Goal: Task Accomplishment & Management: Complete application form

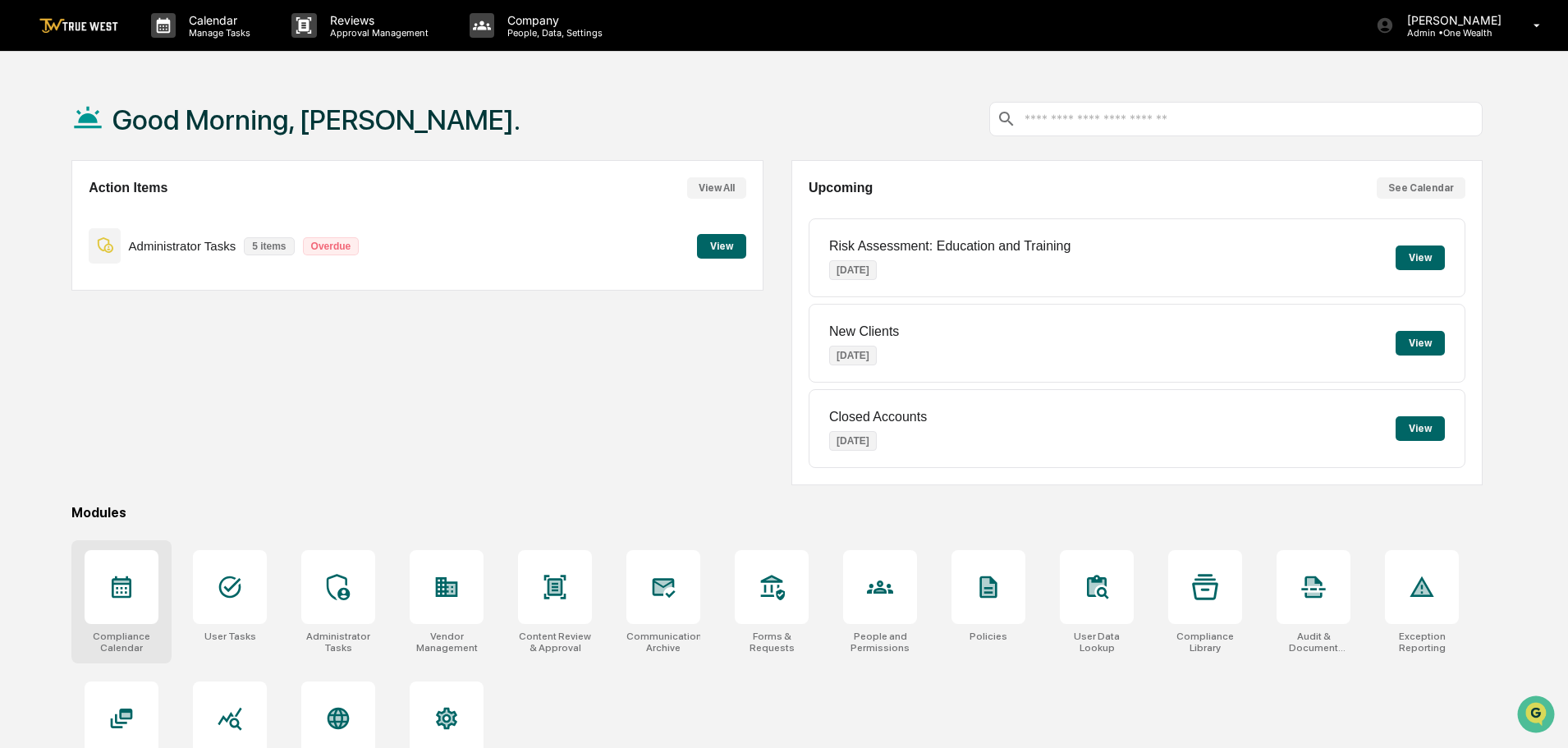
click at [117, 591] on icon at bounding box center [121, 586] width 26 height 26
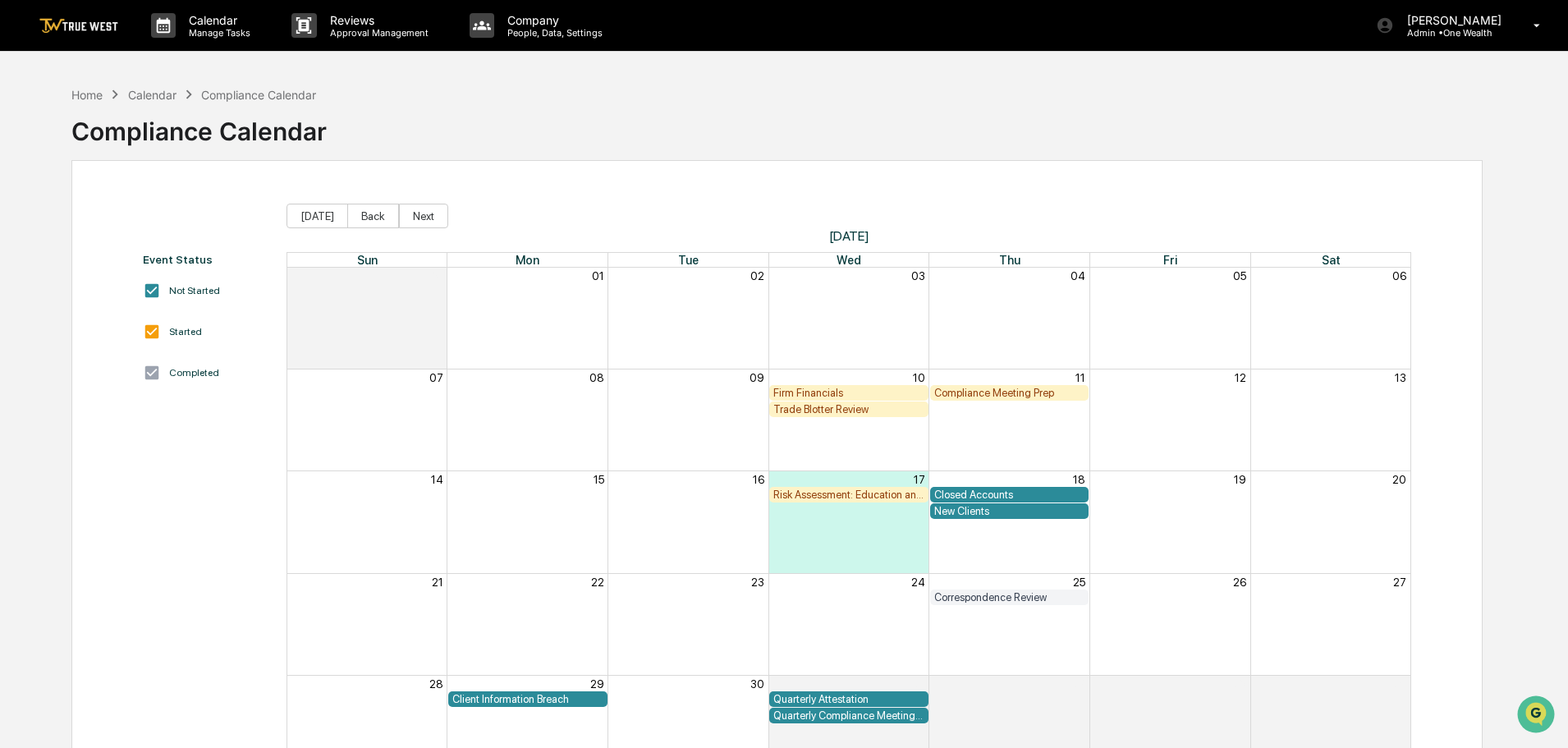
click at [983, 393] on div "Compliance Meeting Prep" at bounding box center [1010, 393] width 151 height 13
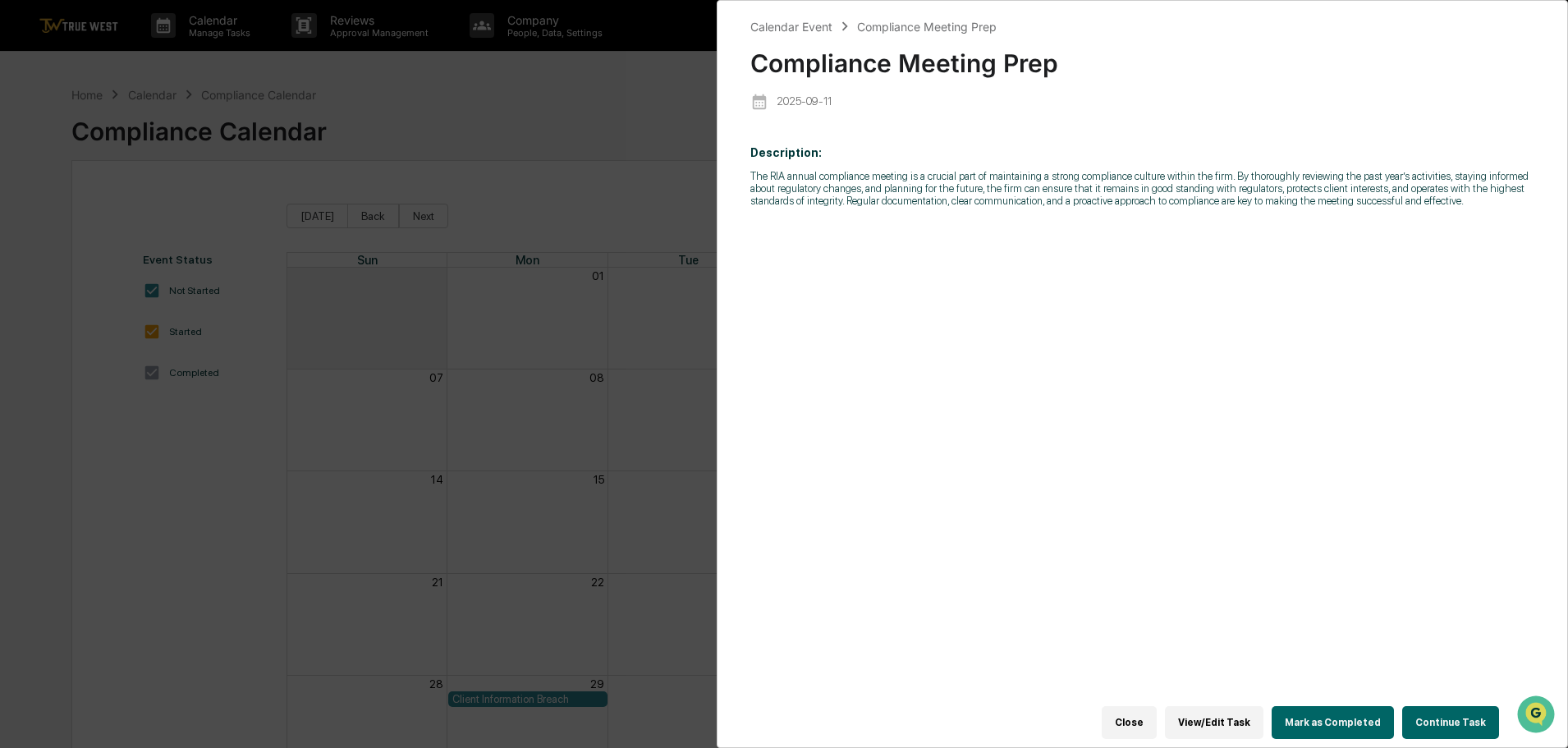
click at [1450, 710] on button "Continue Task" at bounding box center [1450, 722] width 96 height 33
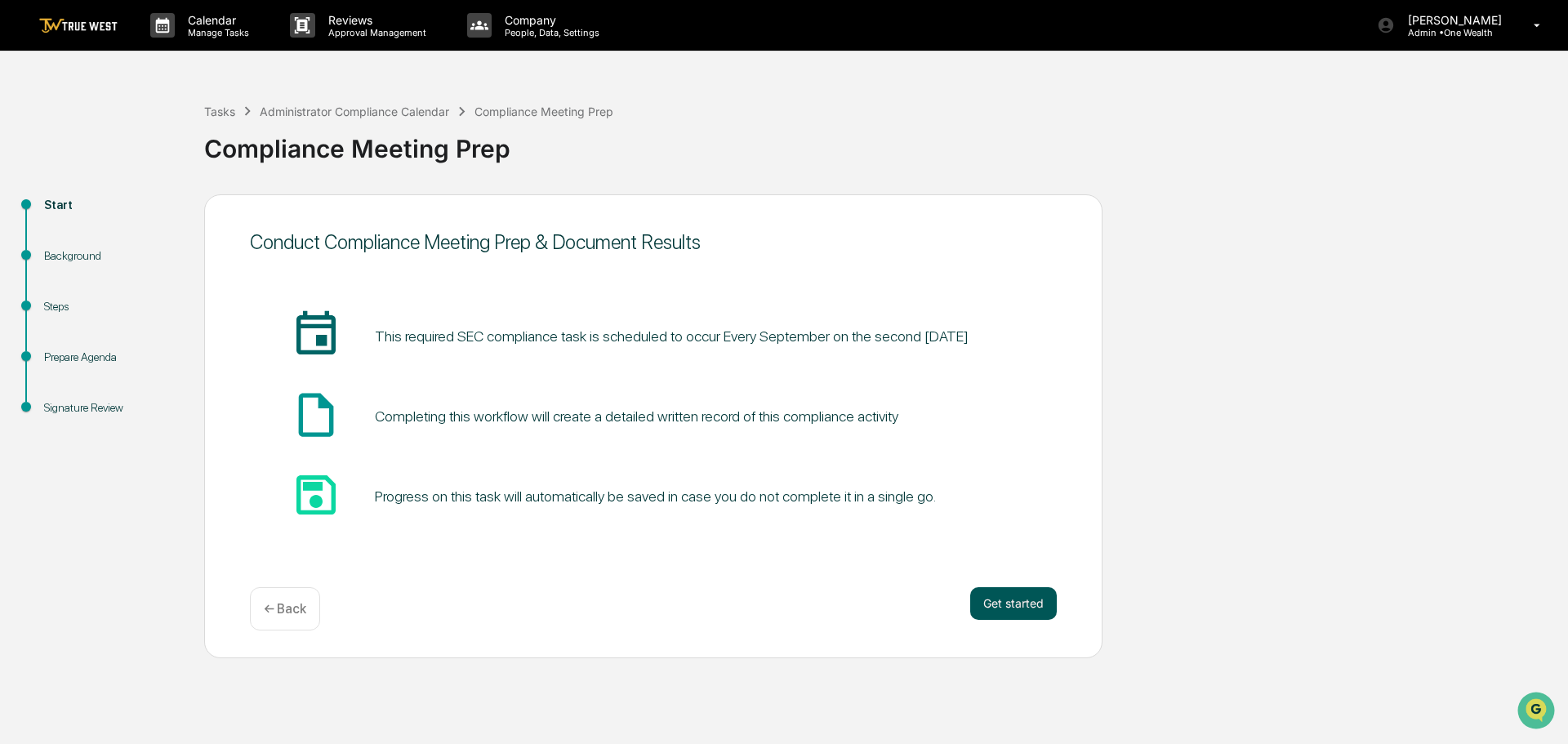
click at [1007, 601] on button "Get started" at bounding box center [1013, 603] width 87 height 33
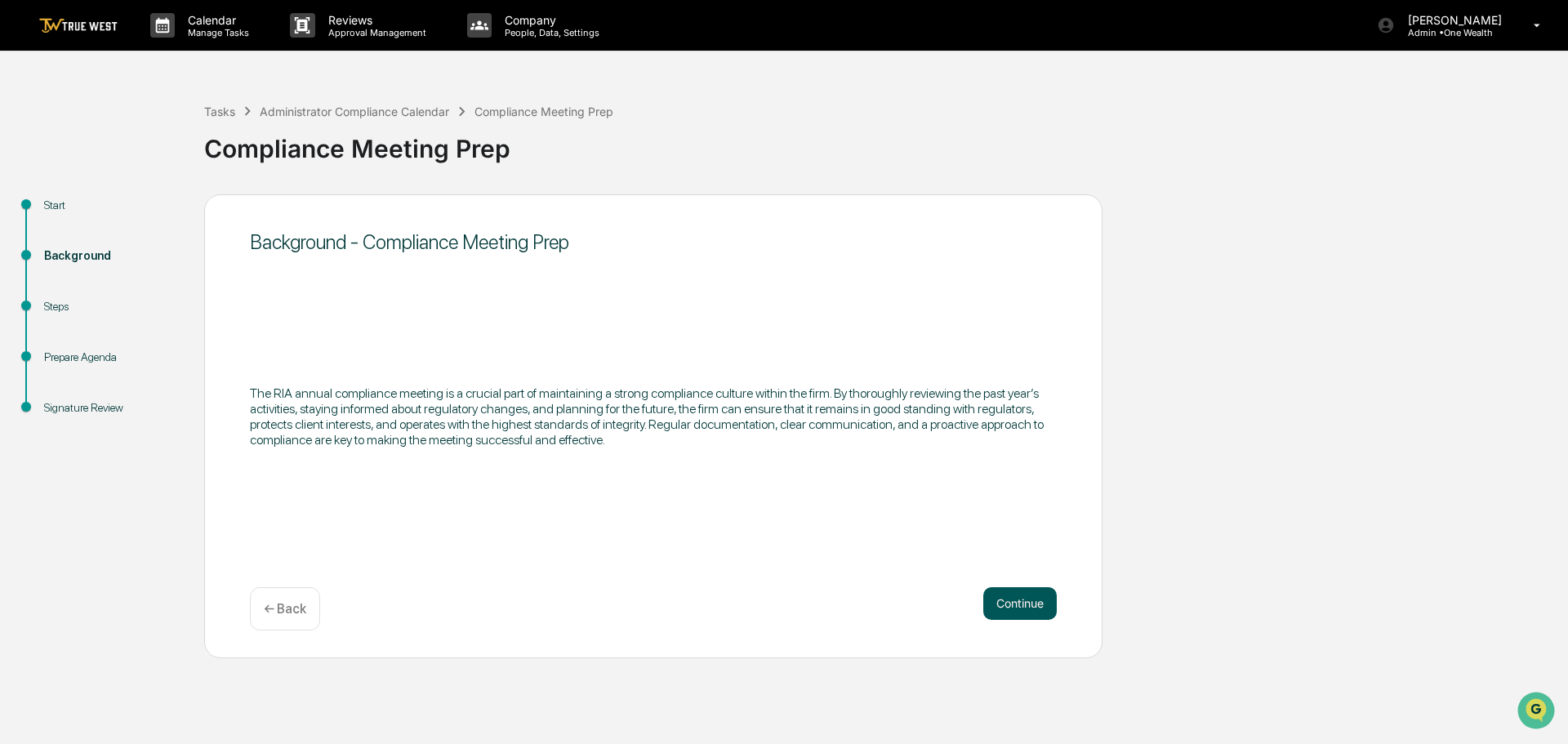
click at [1009, 603] on button "Continue" at bounding box center [1019, 603] width 73 height 33
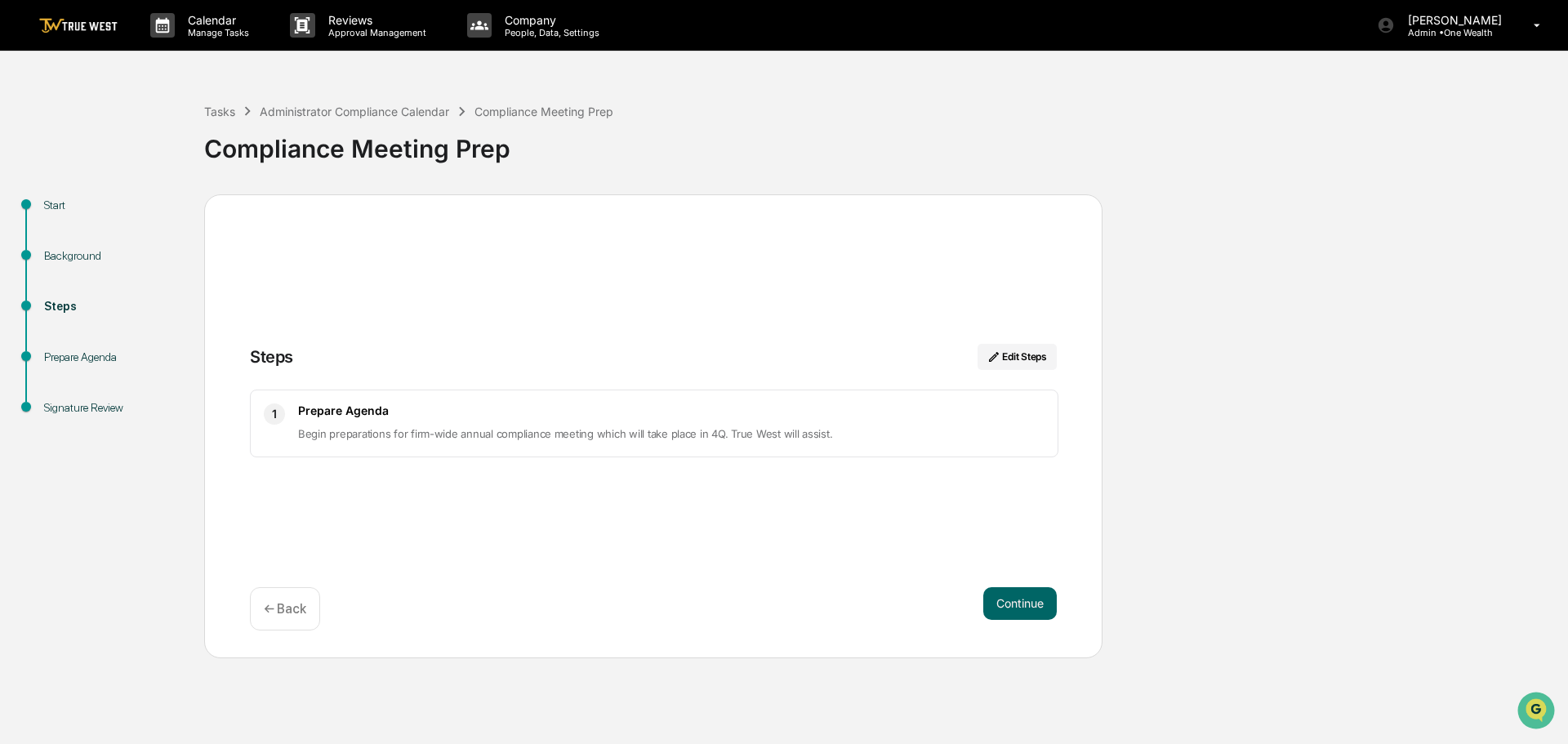
click at [1009, 603] on button "Continue" at bounding box center [1019, 603] width 73 height 33
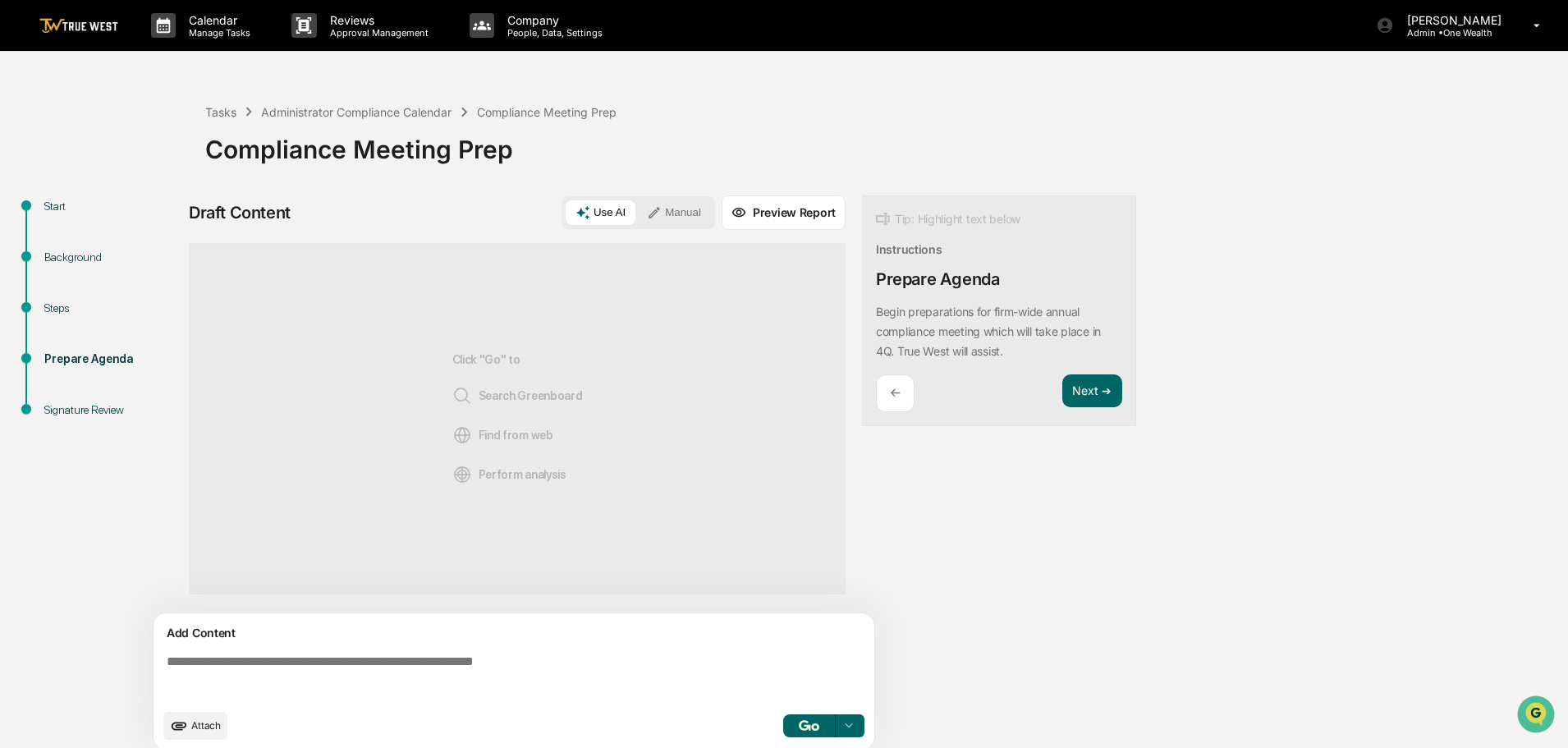
click at [685, 207] on button "Manual" at bounding box center [674, 212] width 74 height 25
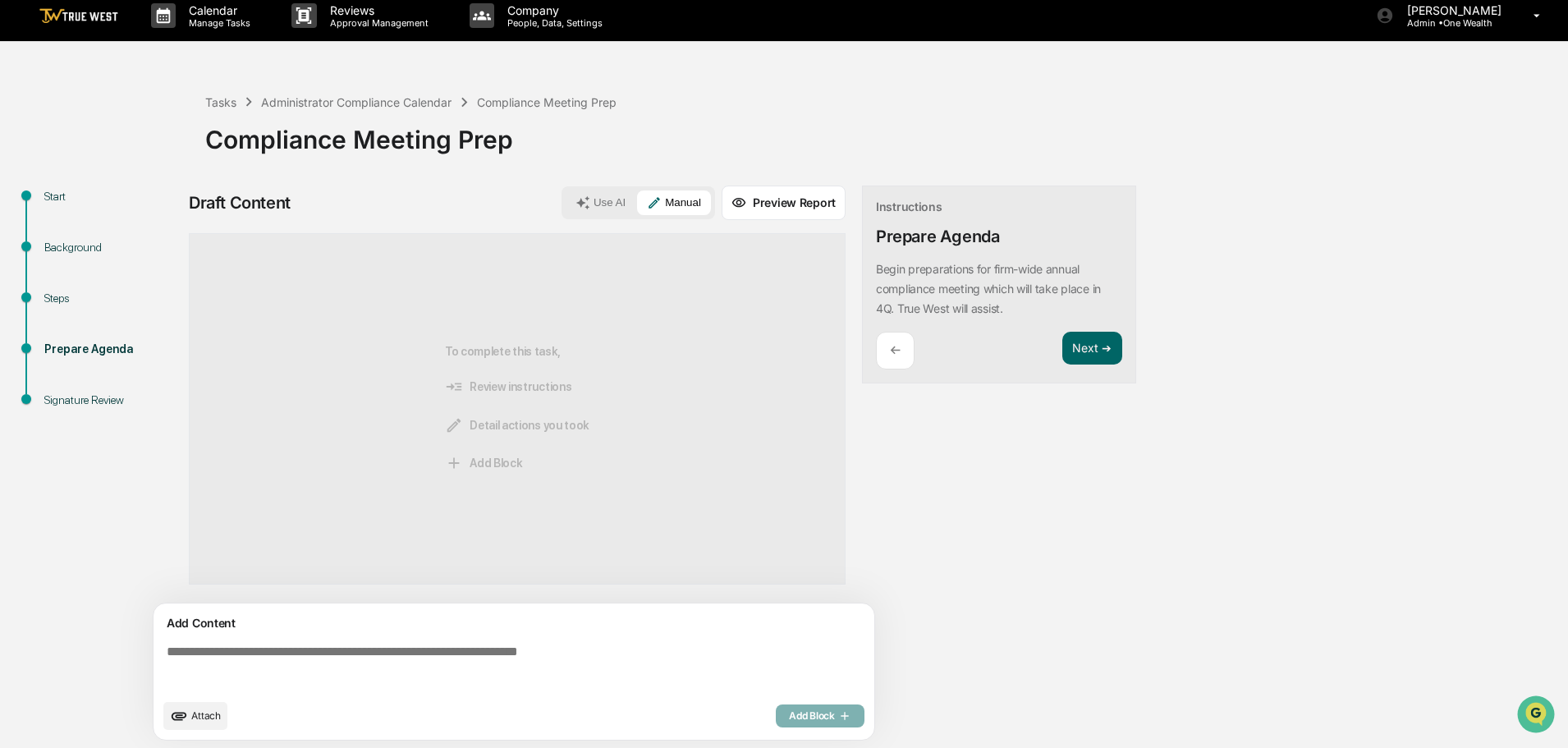
scroll to position [13, 0]
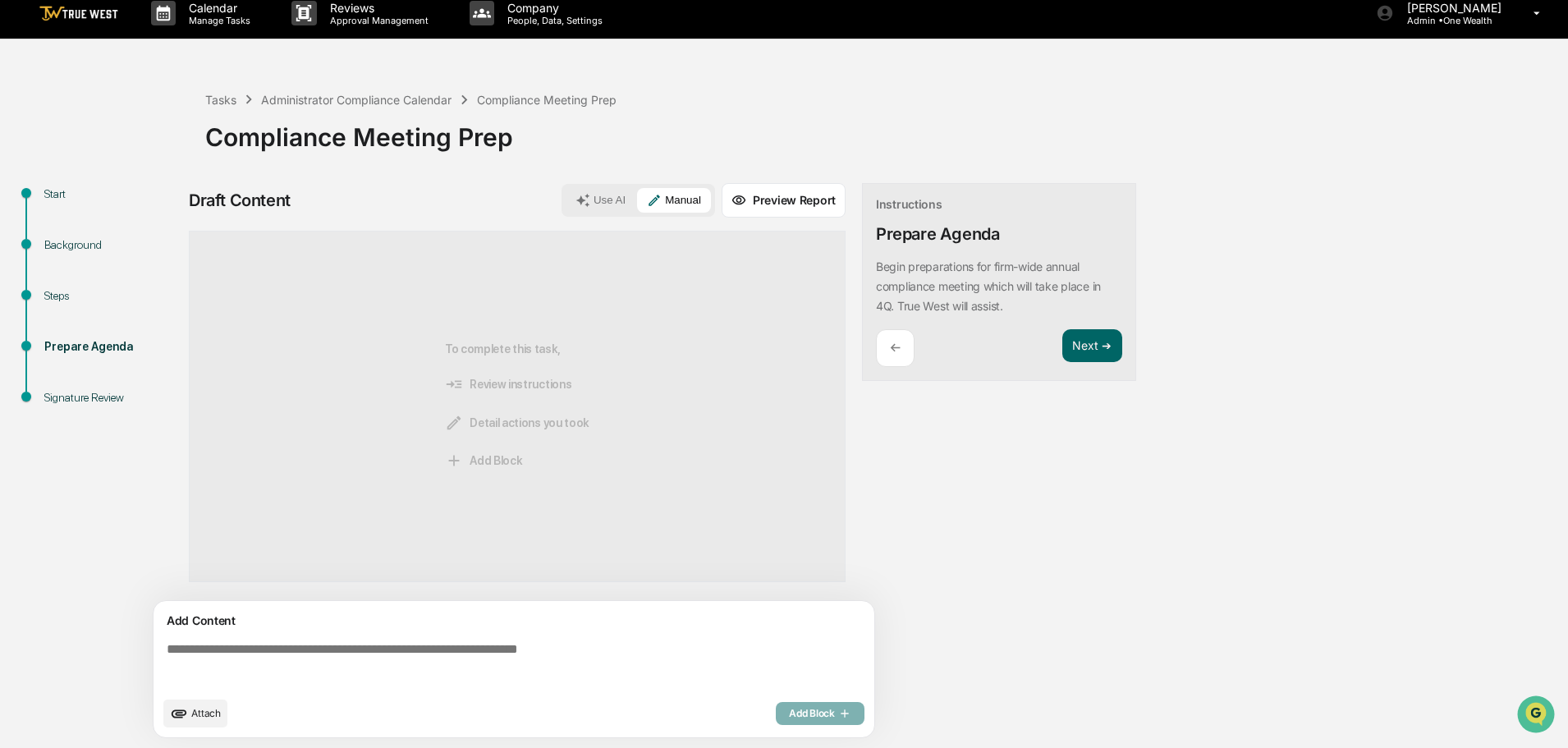
click at [168, 650] on textarea at bounding box center [517, 665] width 714 height 59
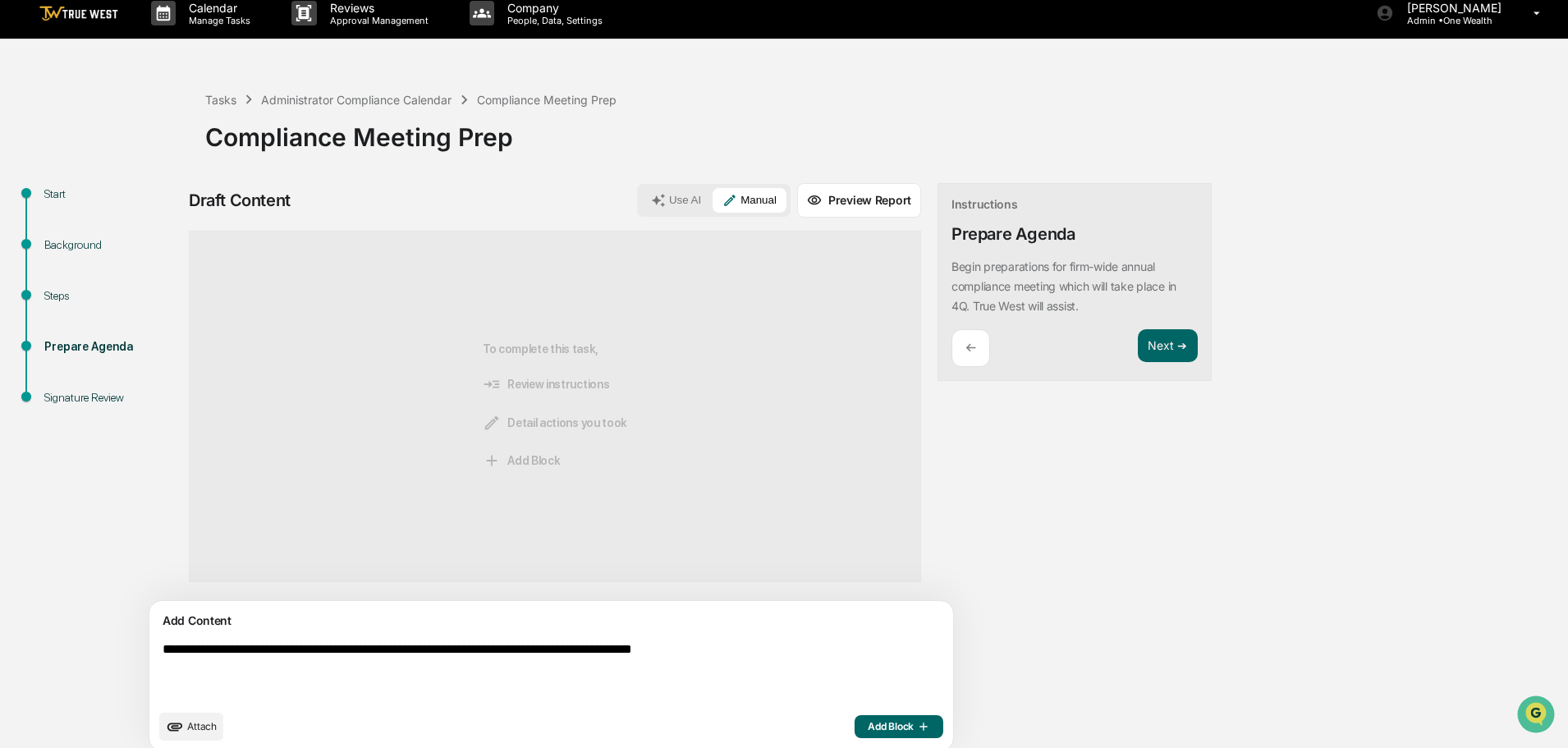
type textarea "**********"
click at [868, 723] on span "Add Block" at bounding box center [900, 727] width 63 height 14
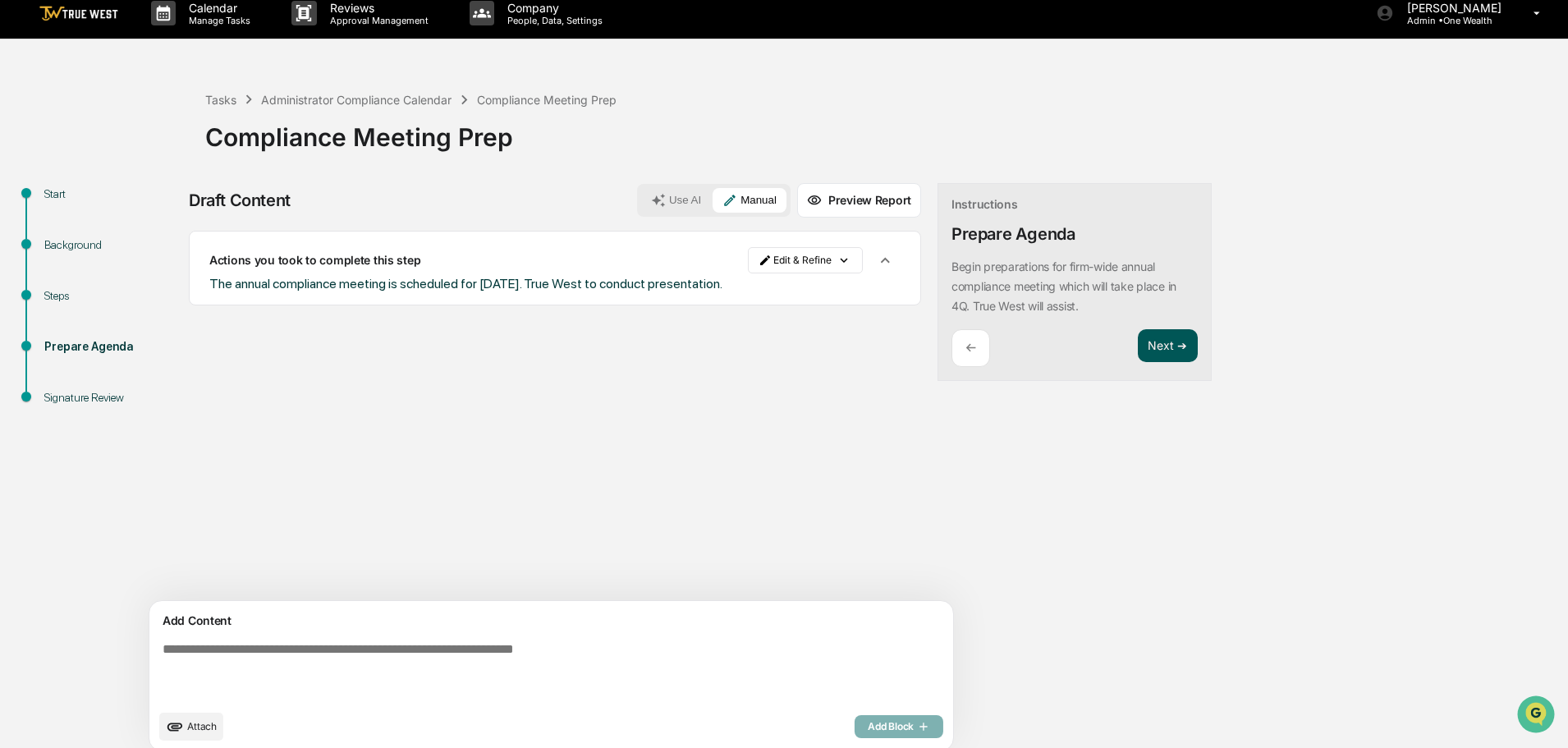
click at [1138, 341] on button "Next ➔" at bounding box center [1168, 346] width 60 height 34
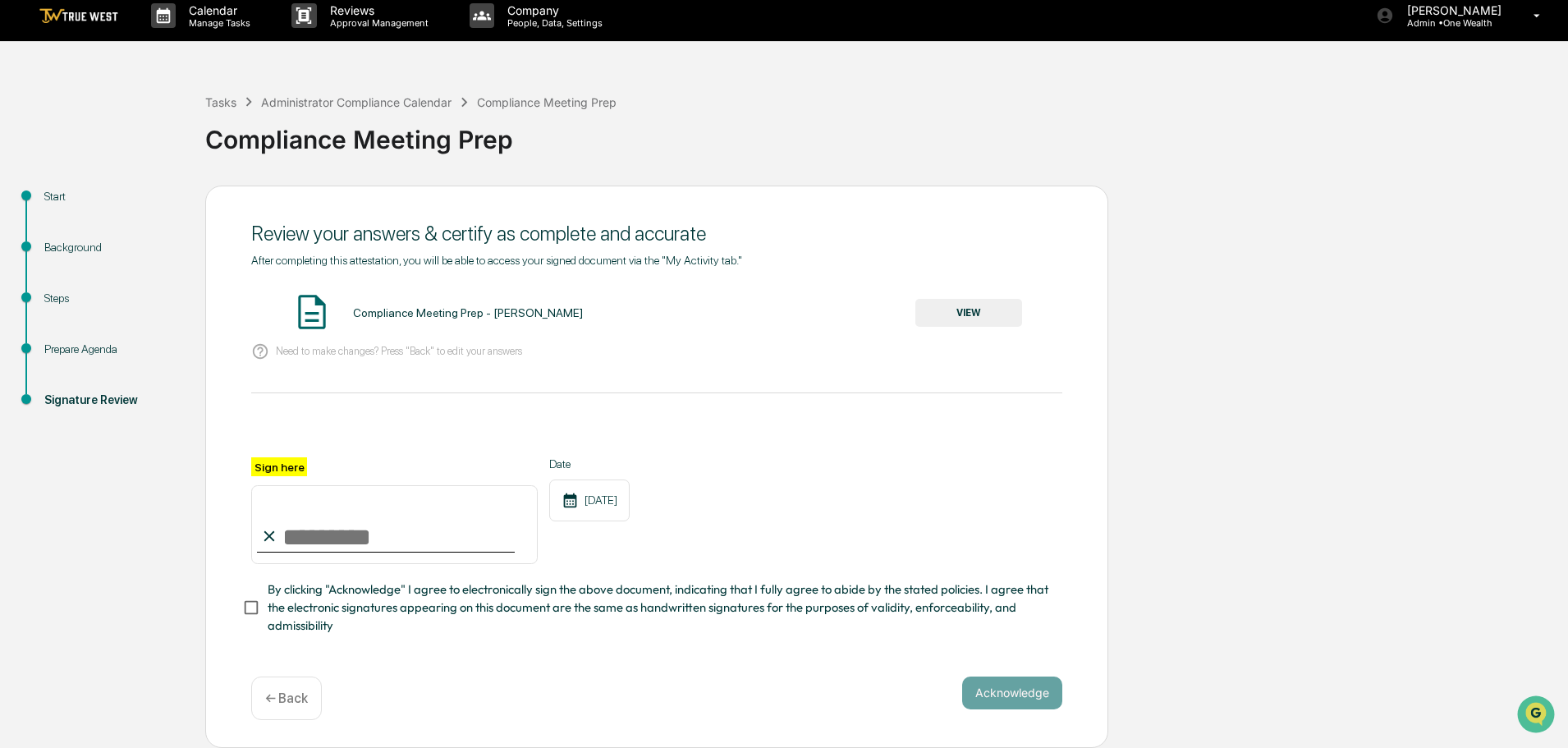
click at [966, 309] on button "VIEW" at bounding box center [969, 312] width 107 height 28
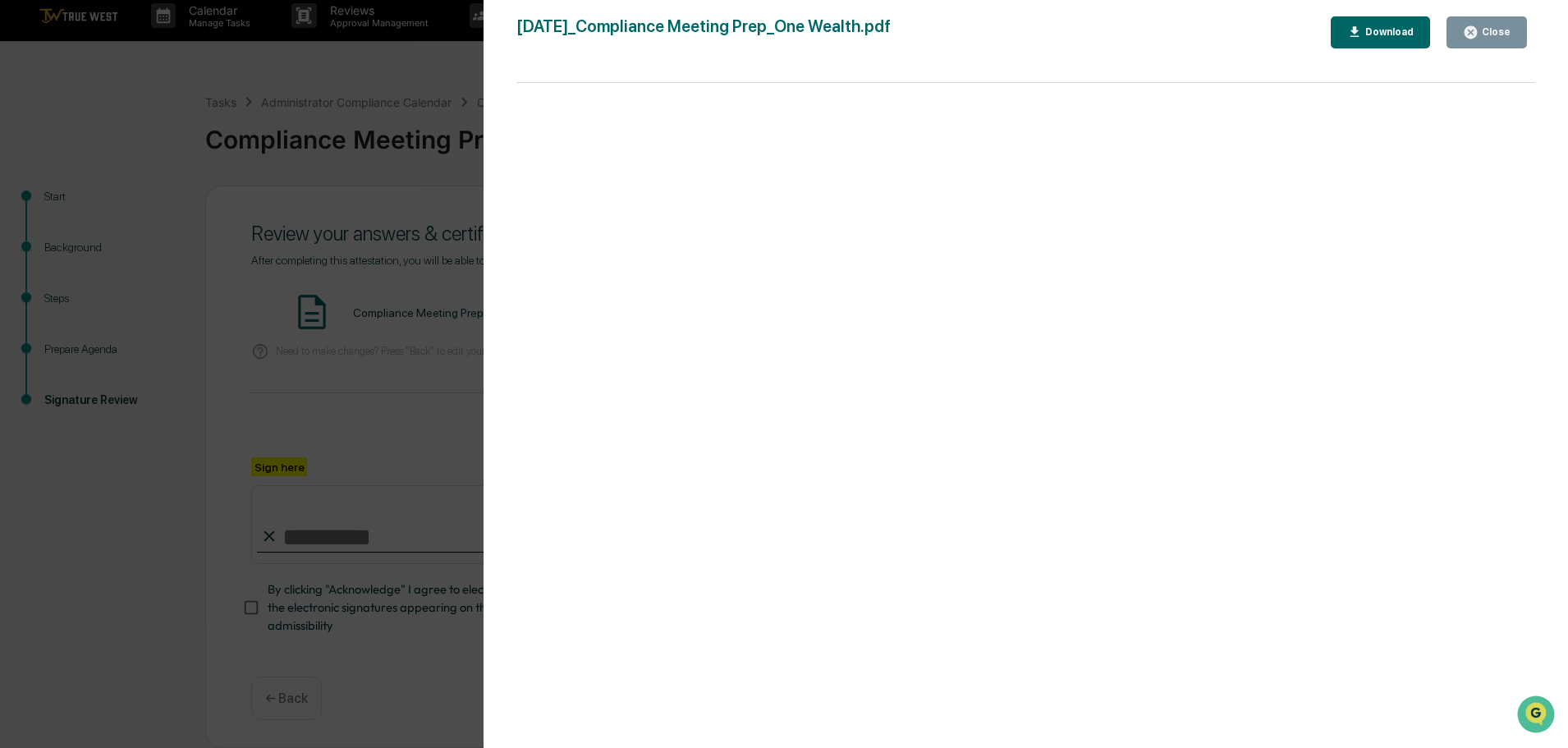
click at [432, 75] on div "Version History 09/17/2025, 02:30 PM Tammy Steffen 2025-09-17_Compliance Meetin…" at bounding box center [784, 374] width 1568 height 748
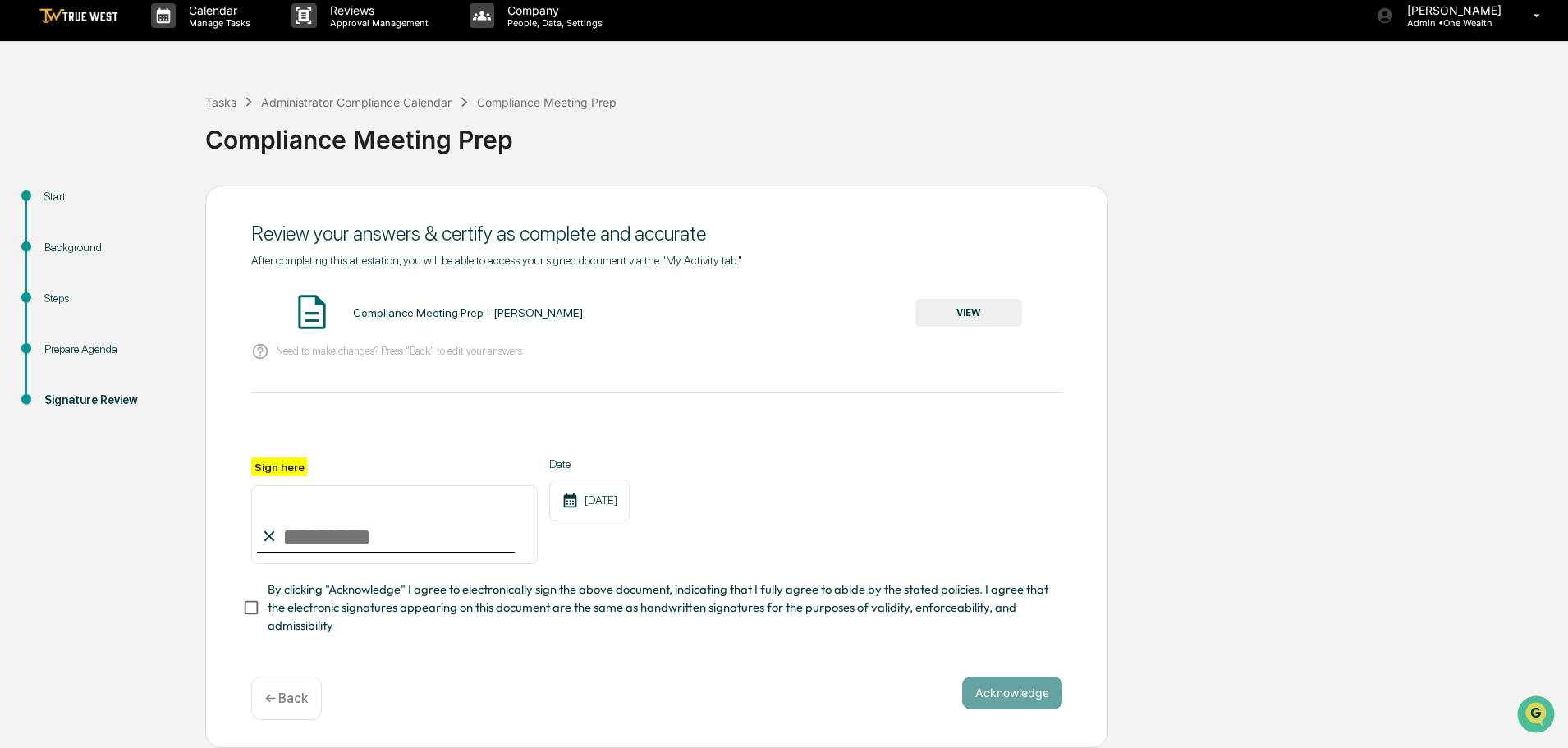
click at [365, 531] on input "Sign here" at bounding box center [394, 524] width 287 height 79
type input "**********"
click at [994, 691] on button "Acknowledge" at bounding box center [1012, 692] width 100 height 33
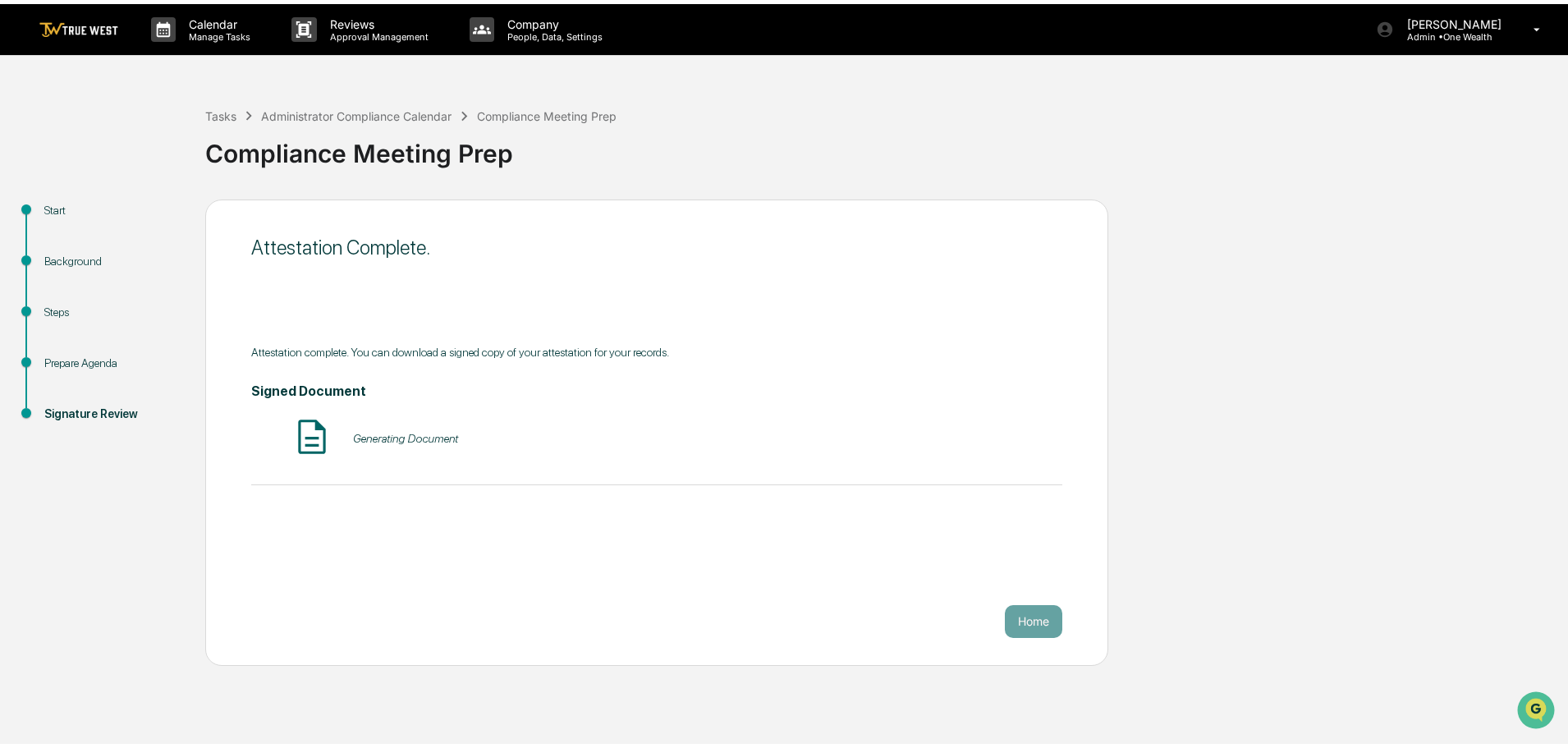
scroll to position [0, 0]
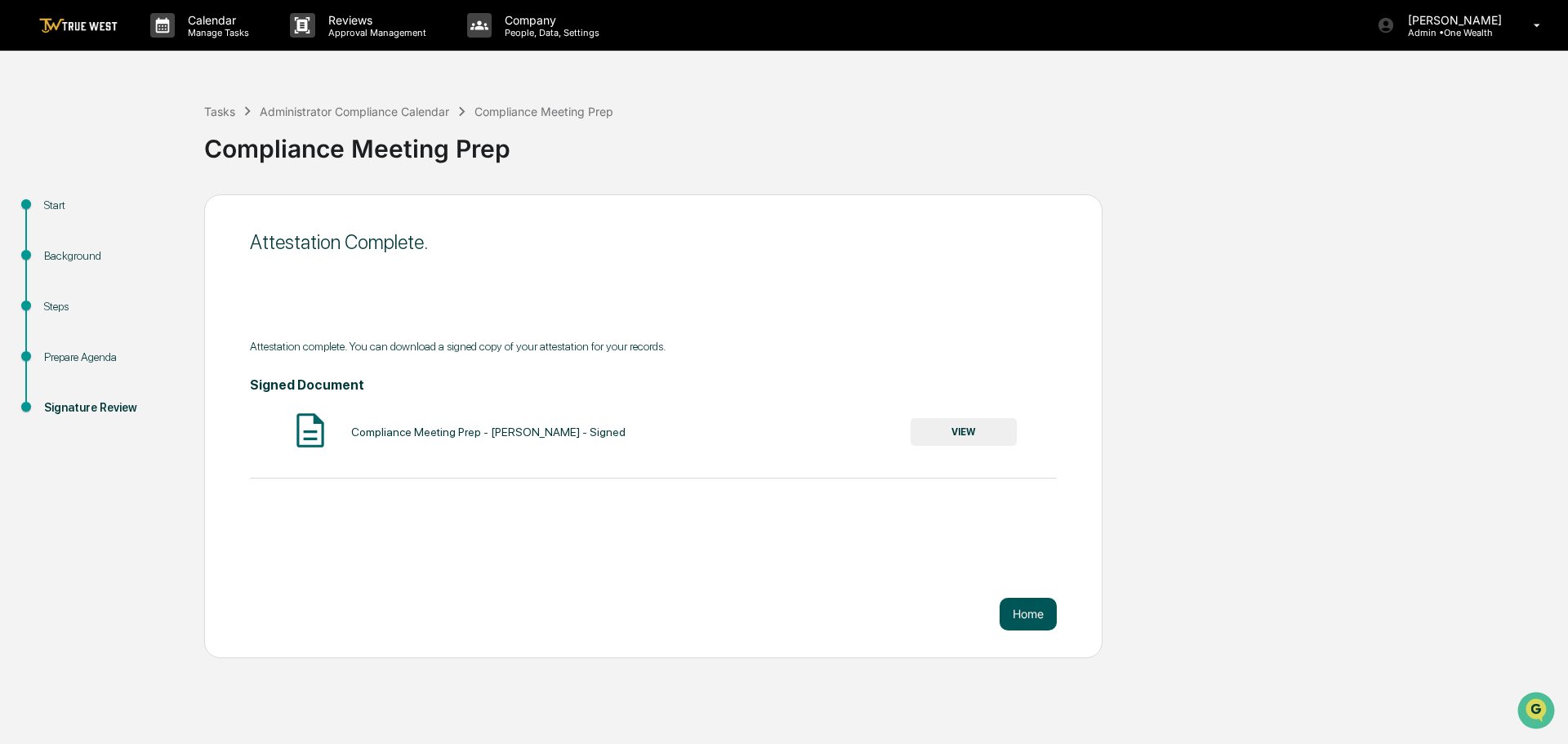
click at [1027, 614] on button "Home" at bounding box center [1029, 614] width 57 height 33
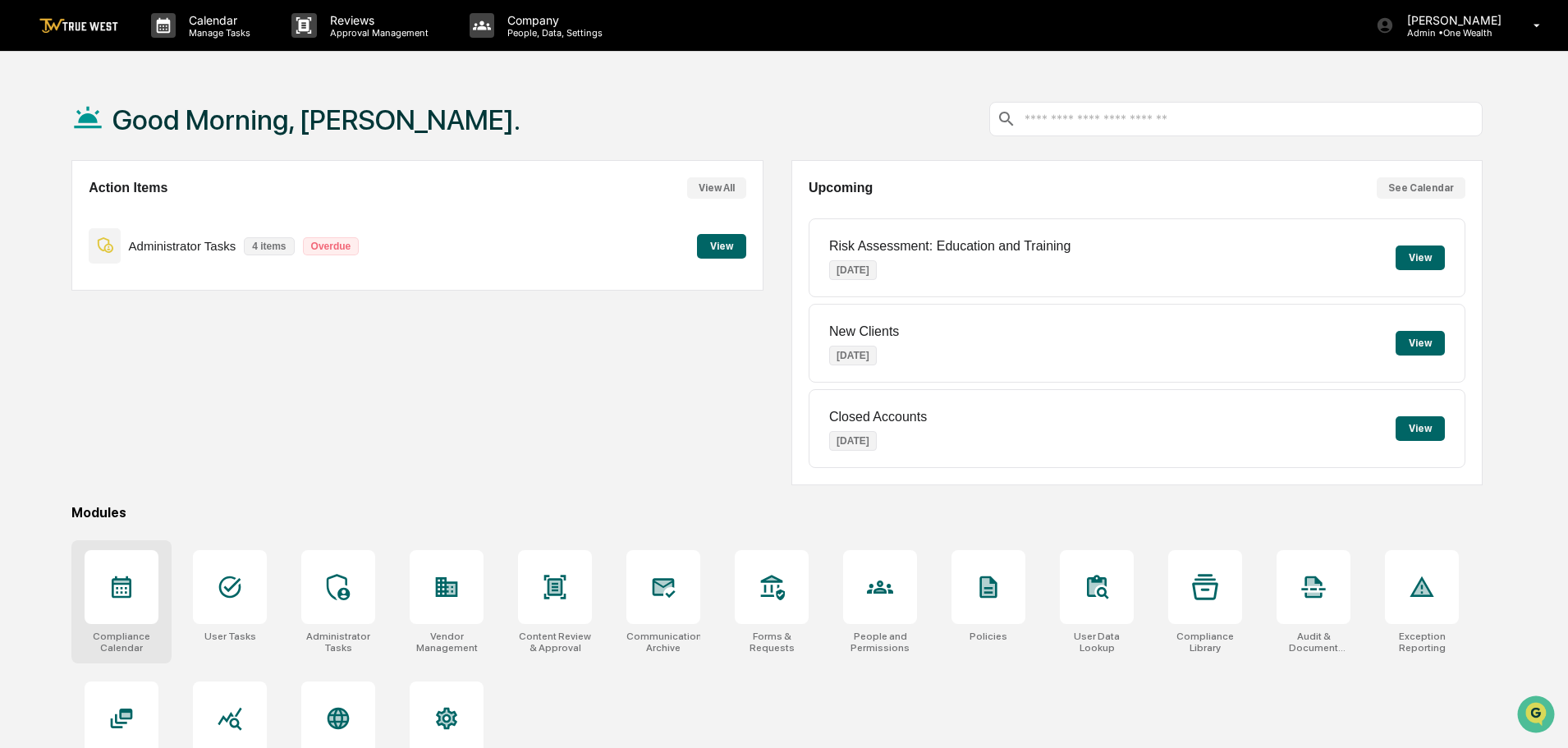
click at [129, 588] on icon at bounding box center [121, 587] width 19 height 22
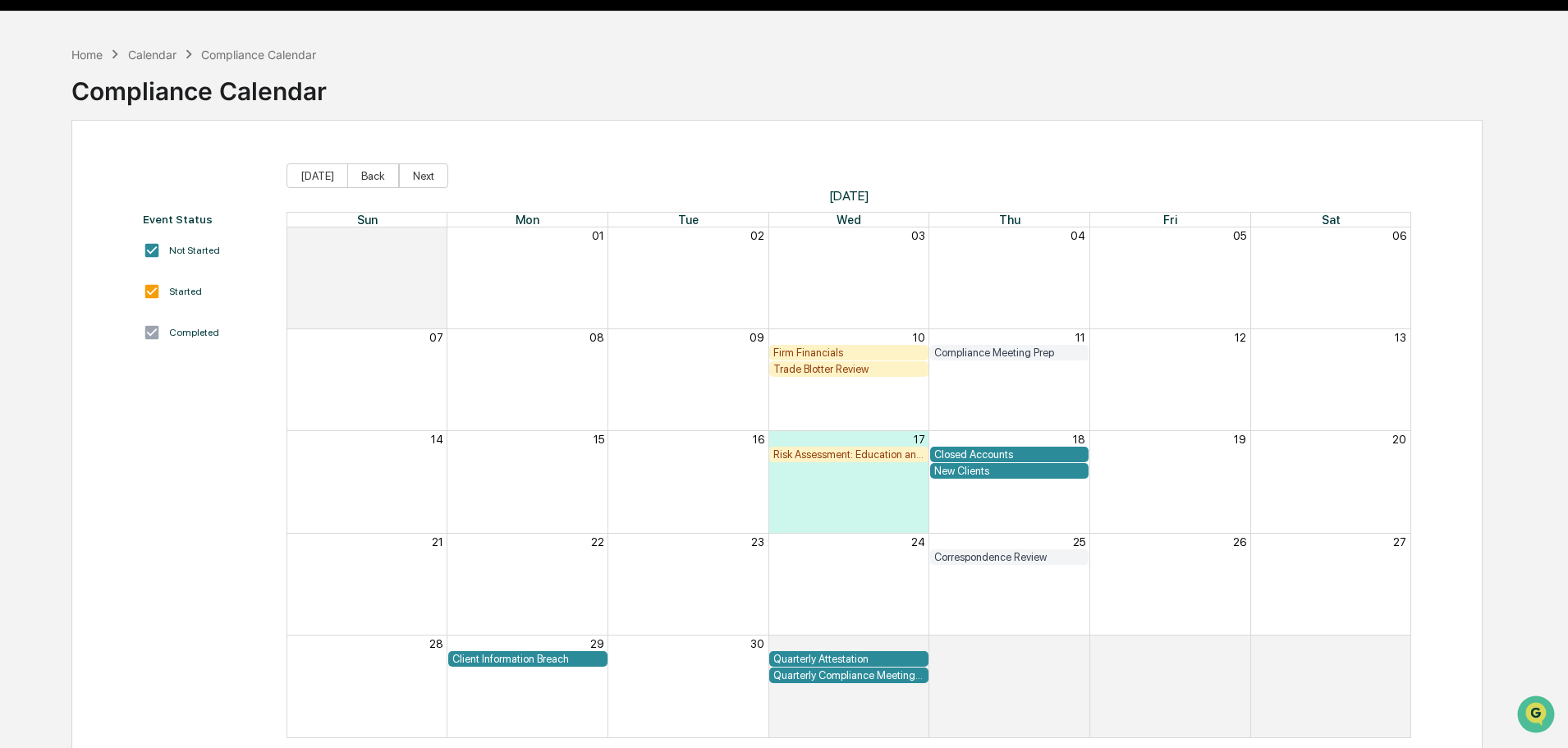
scroll to position [78, 0]
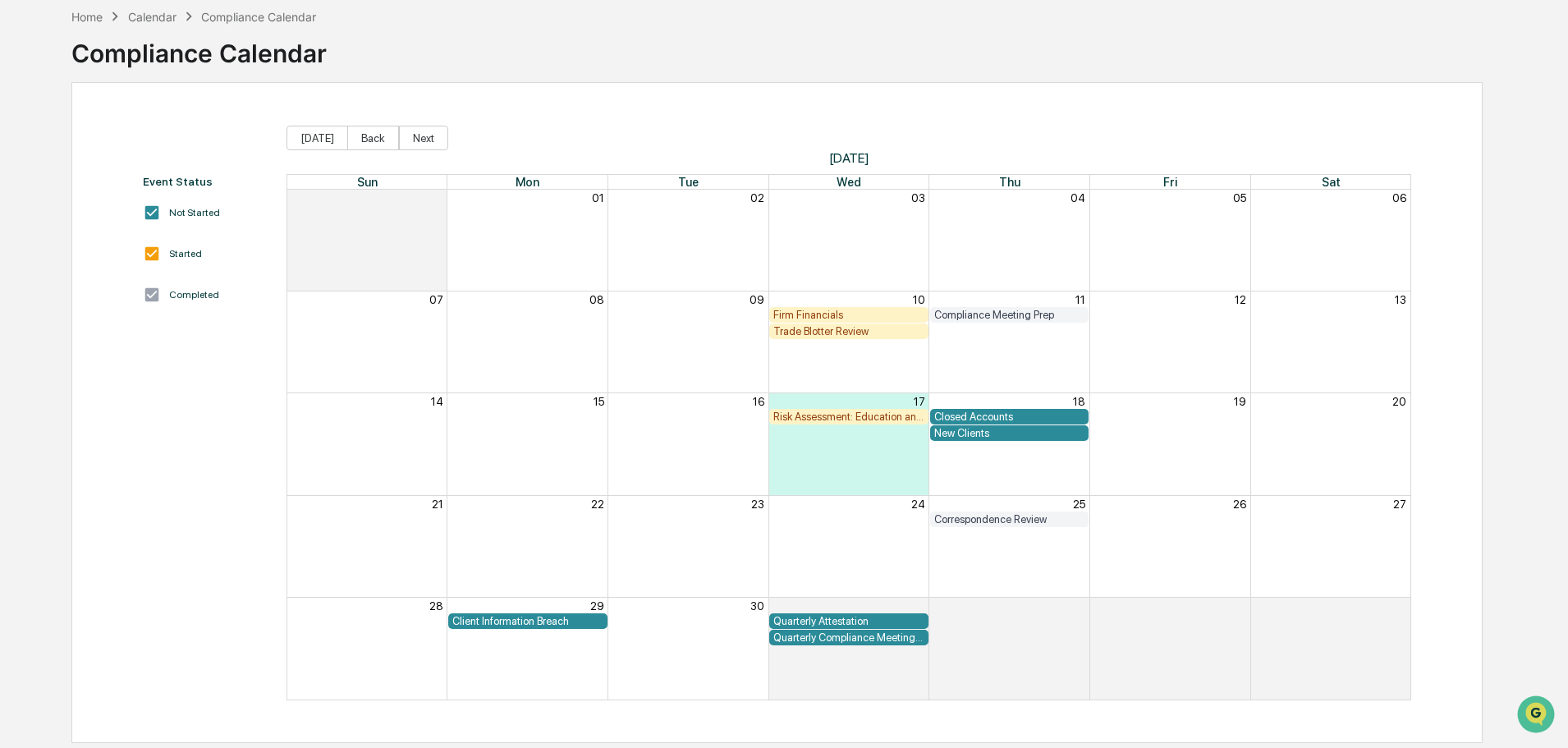
click at [523, 615] on div "Client Information Breach" at bounding box center [528, 621] width 151 height 13
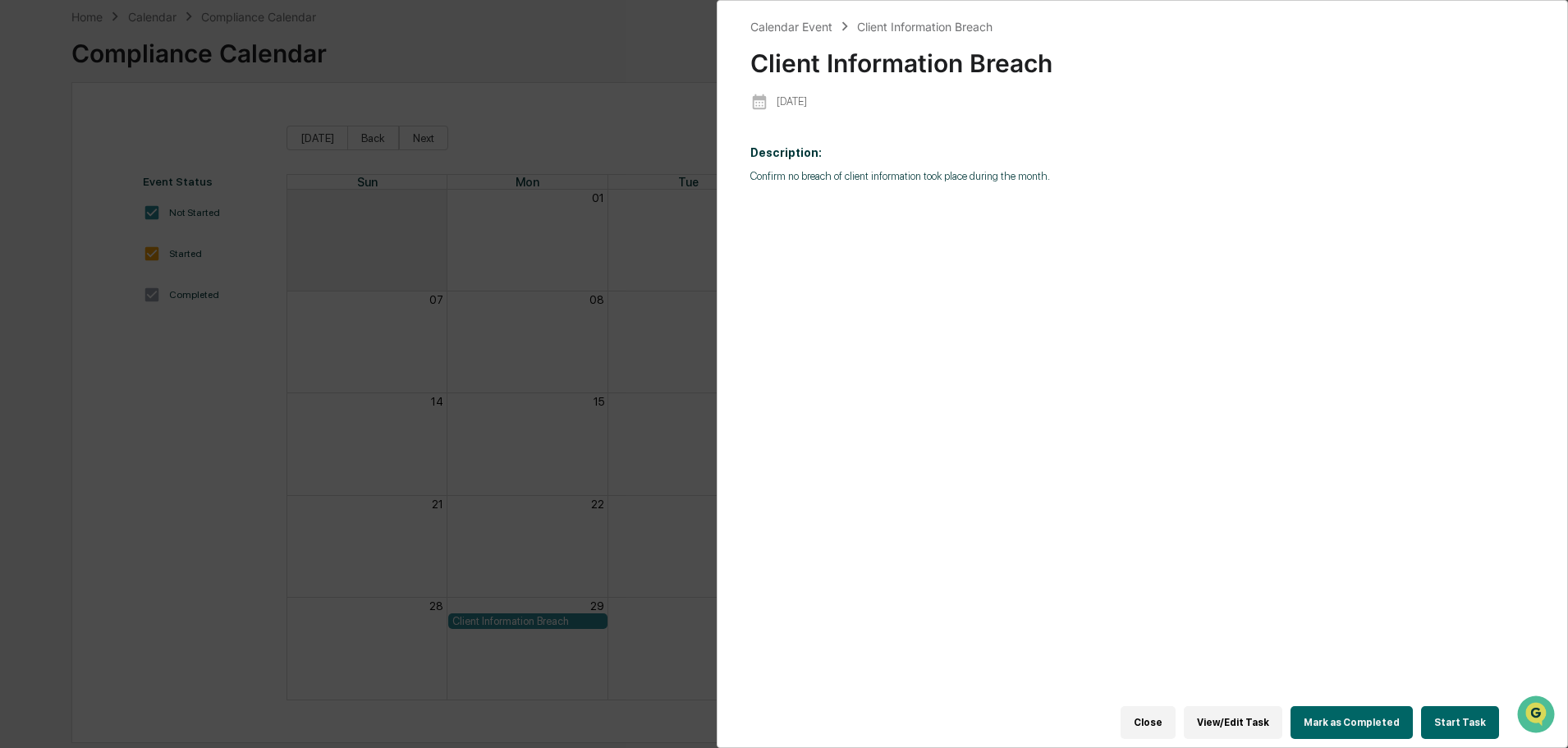
click at [1457, 711] on button "Start Task" at bounding box center [1460, 722] width 78 height 33
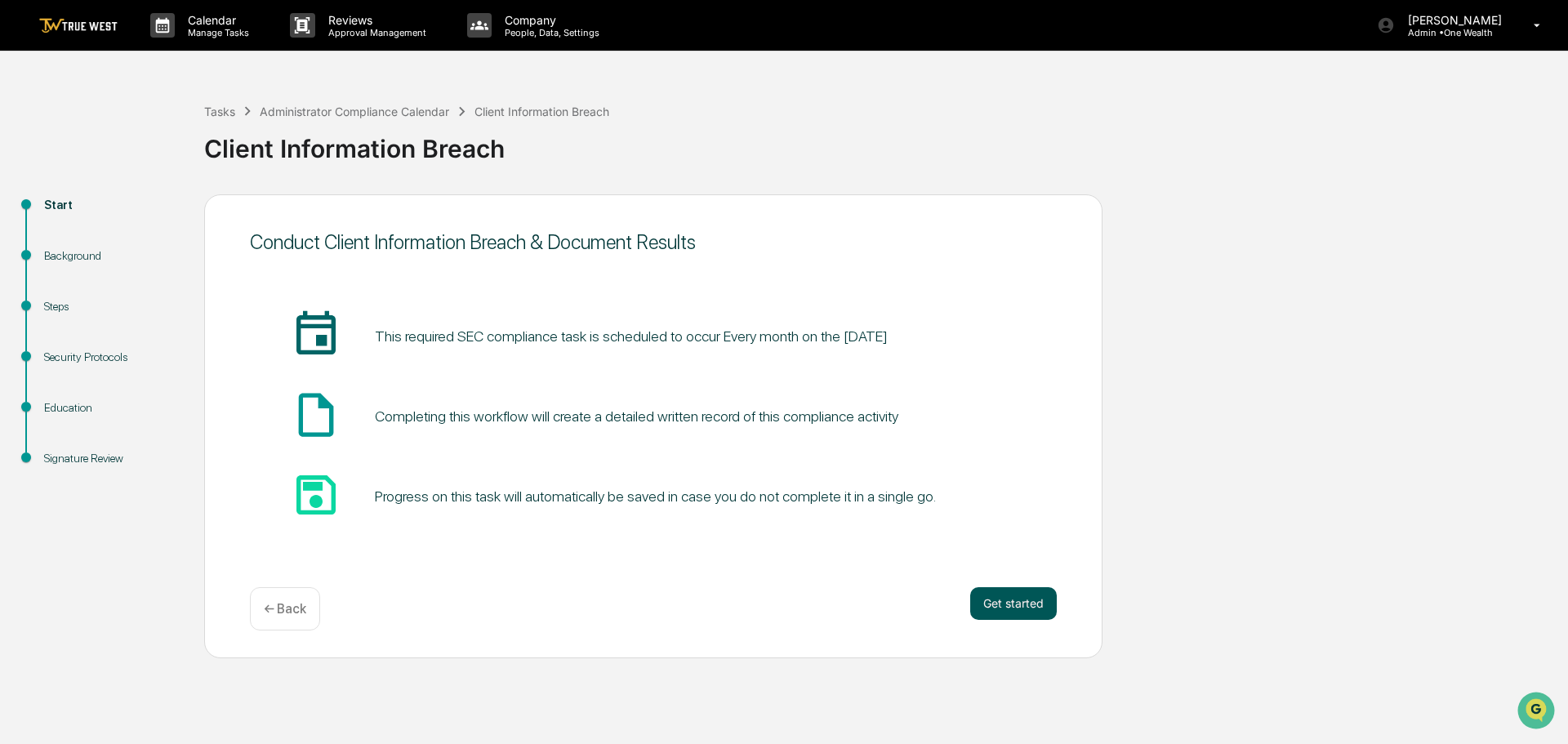
click at [1019, 604] on button "Get started" at bounding box center [1013, 603] width 87 height 33
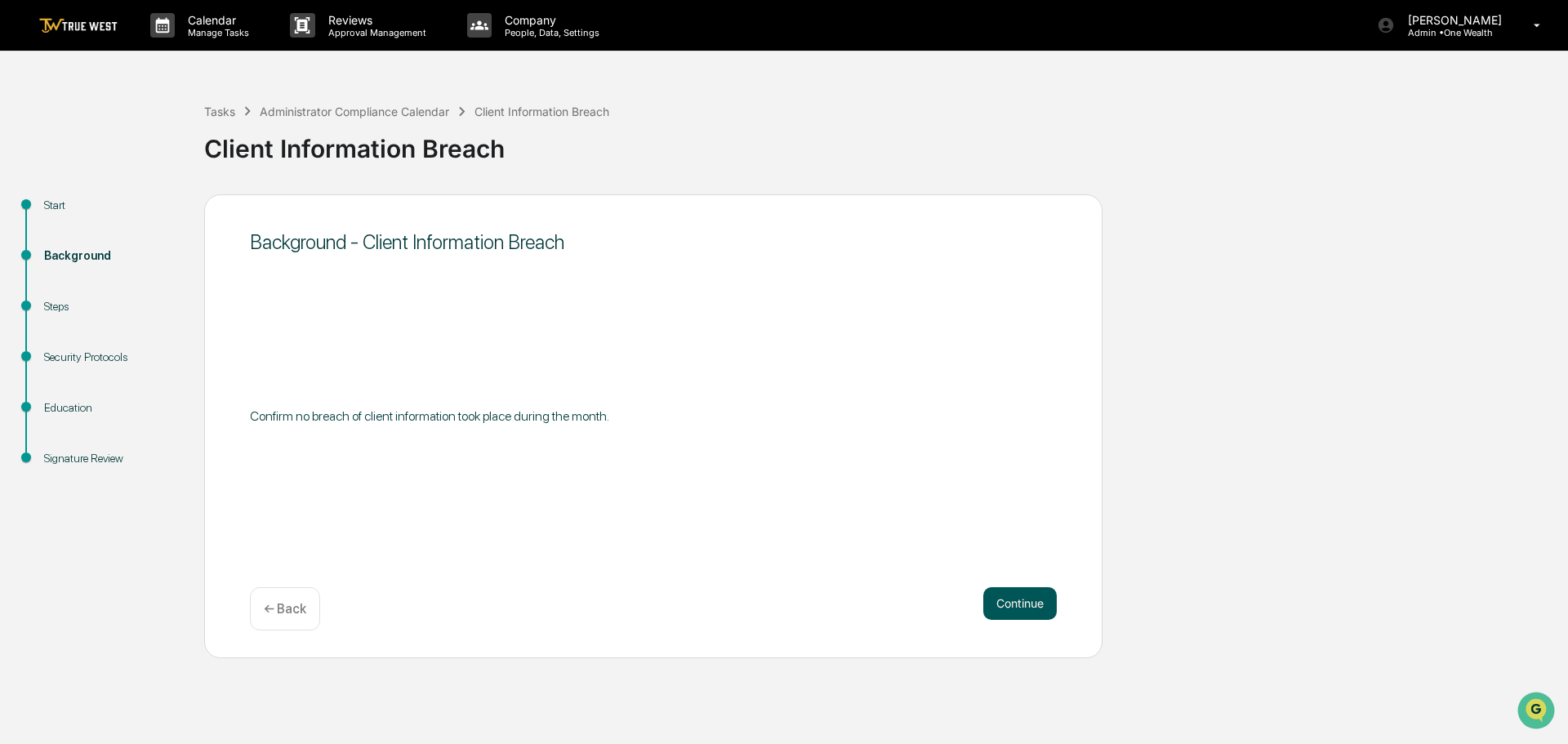
click at [1031, 601] on button "Continue" at bounding box center [1019, 603] width 73 height 33
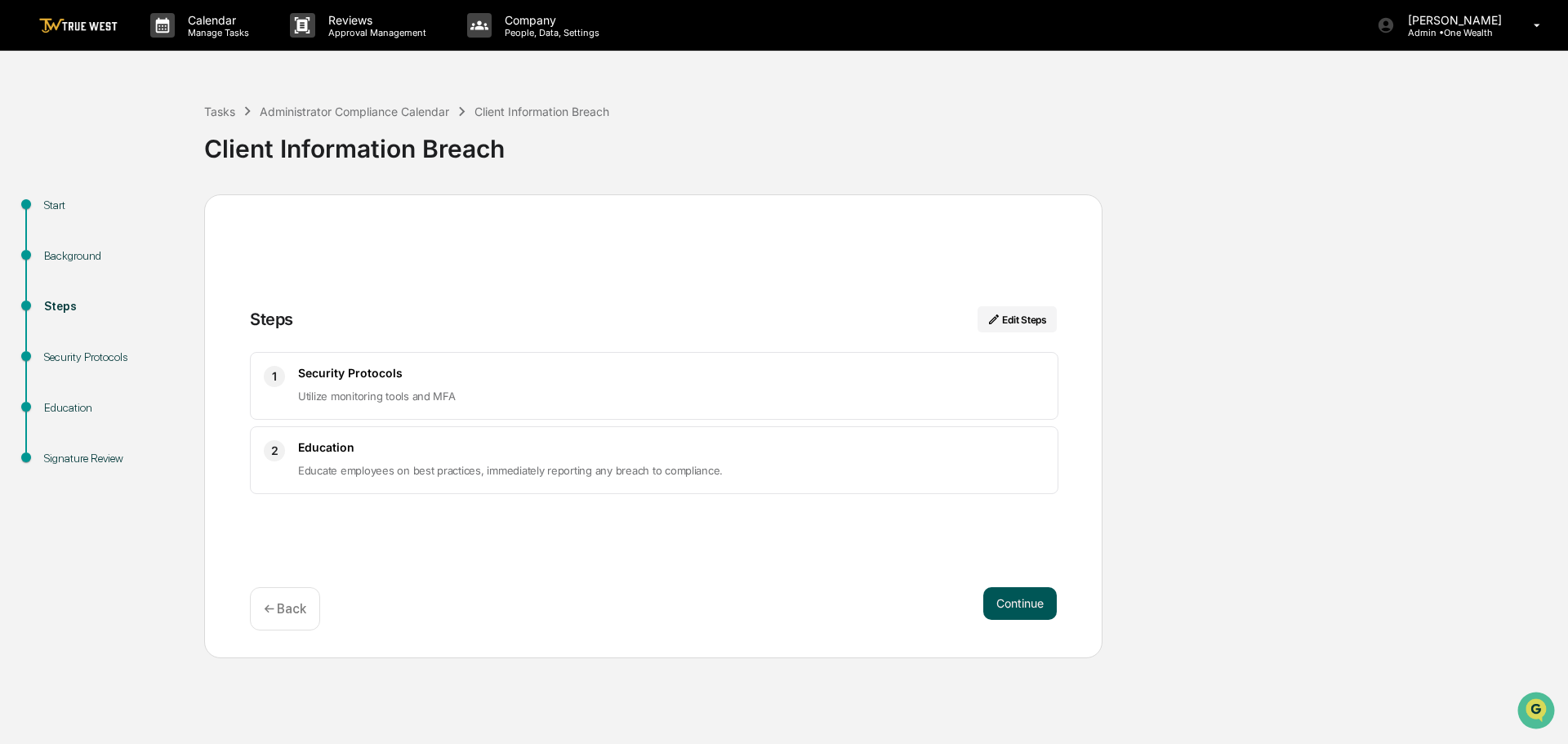
click at [1020, 603] on button "Continue" at bounding box center [1019, 603] width 73 height 33
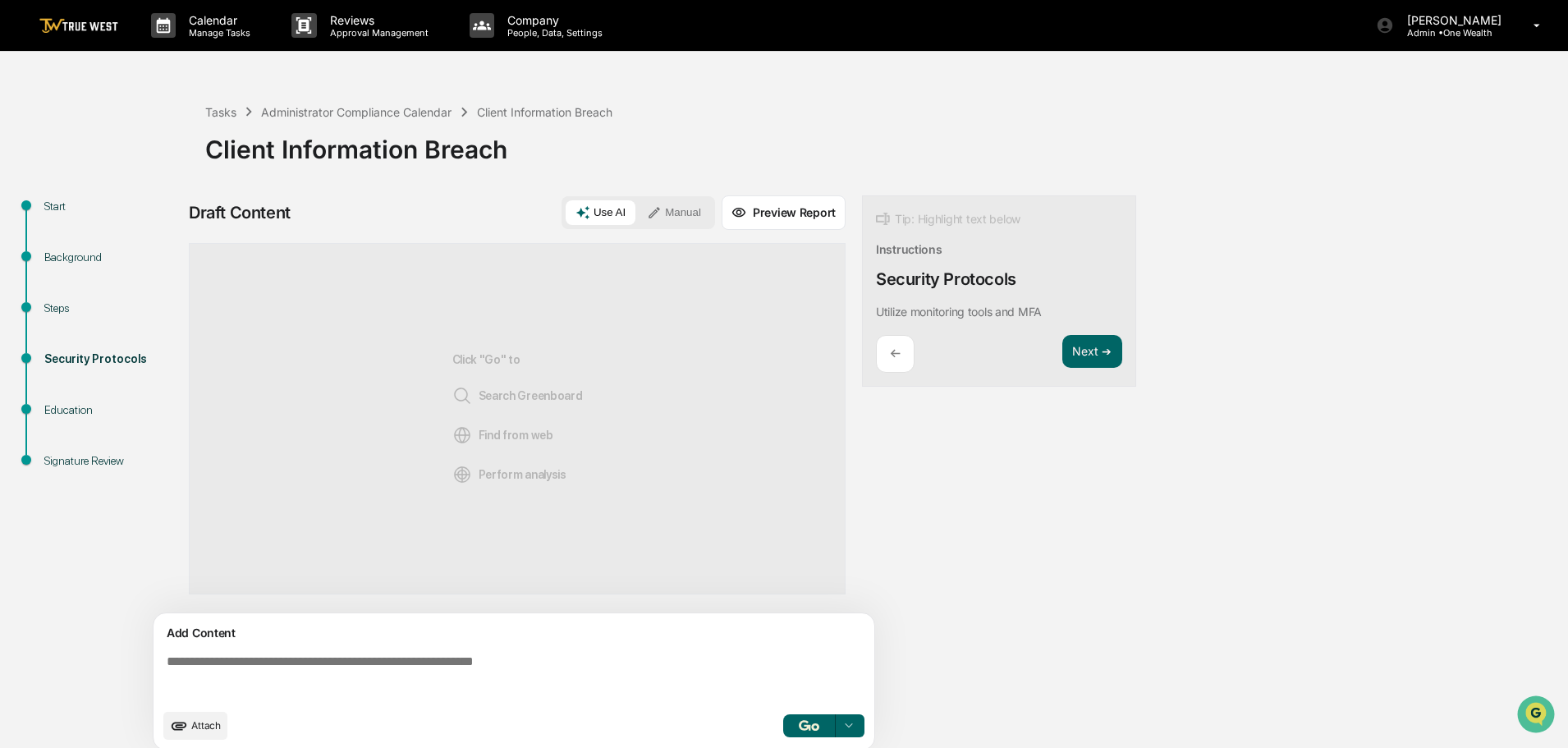
click at [685, 206] on button "Manual" at bounding box center [674, 212] width 74 height 25
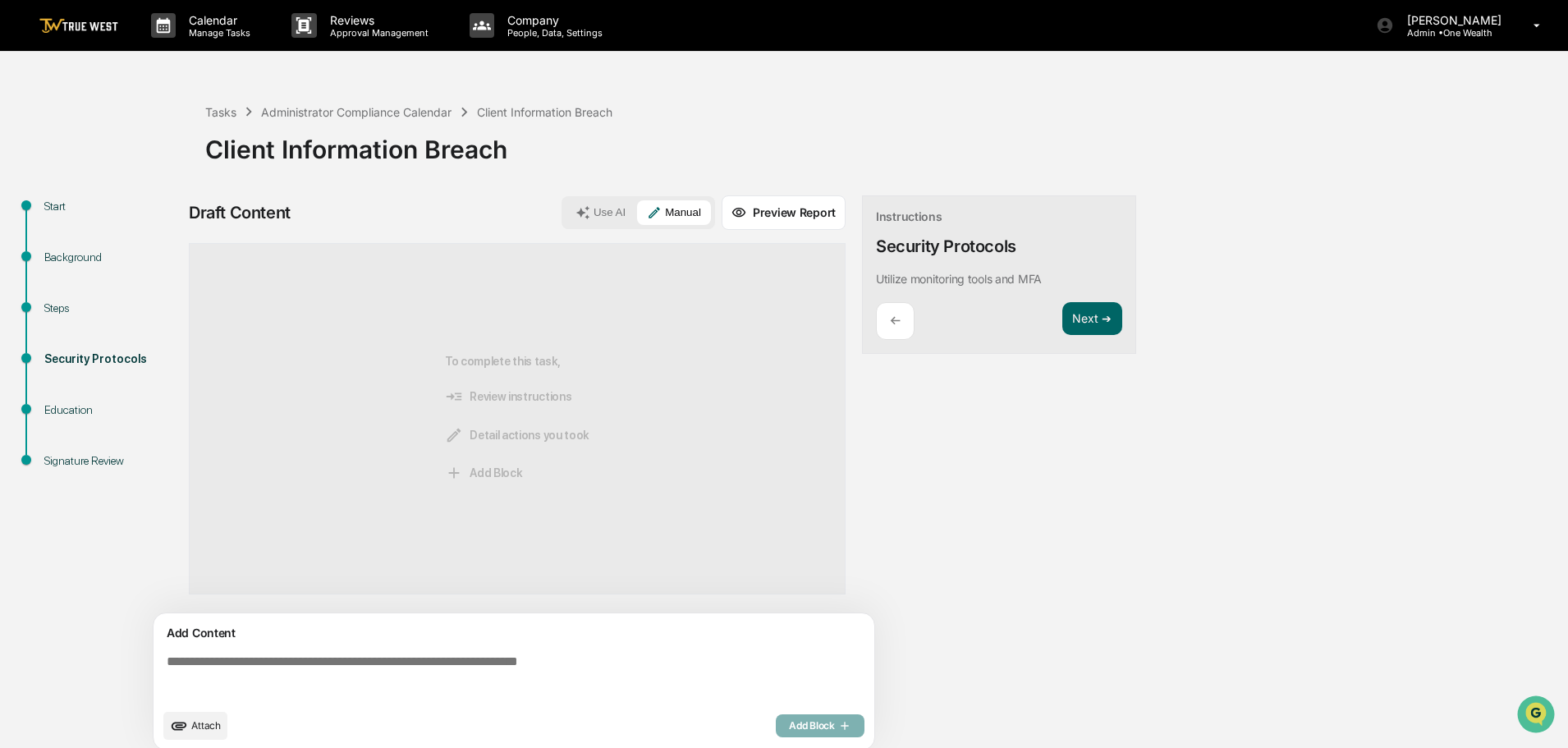
click at [165, 658] on textarea at bounding box center [517, 678] width 714 height 59
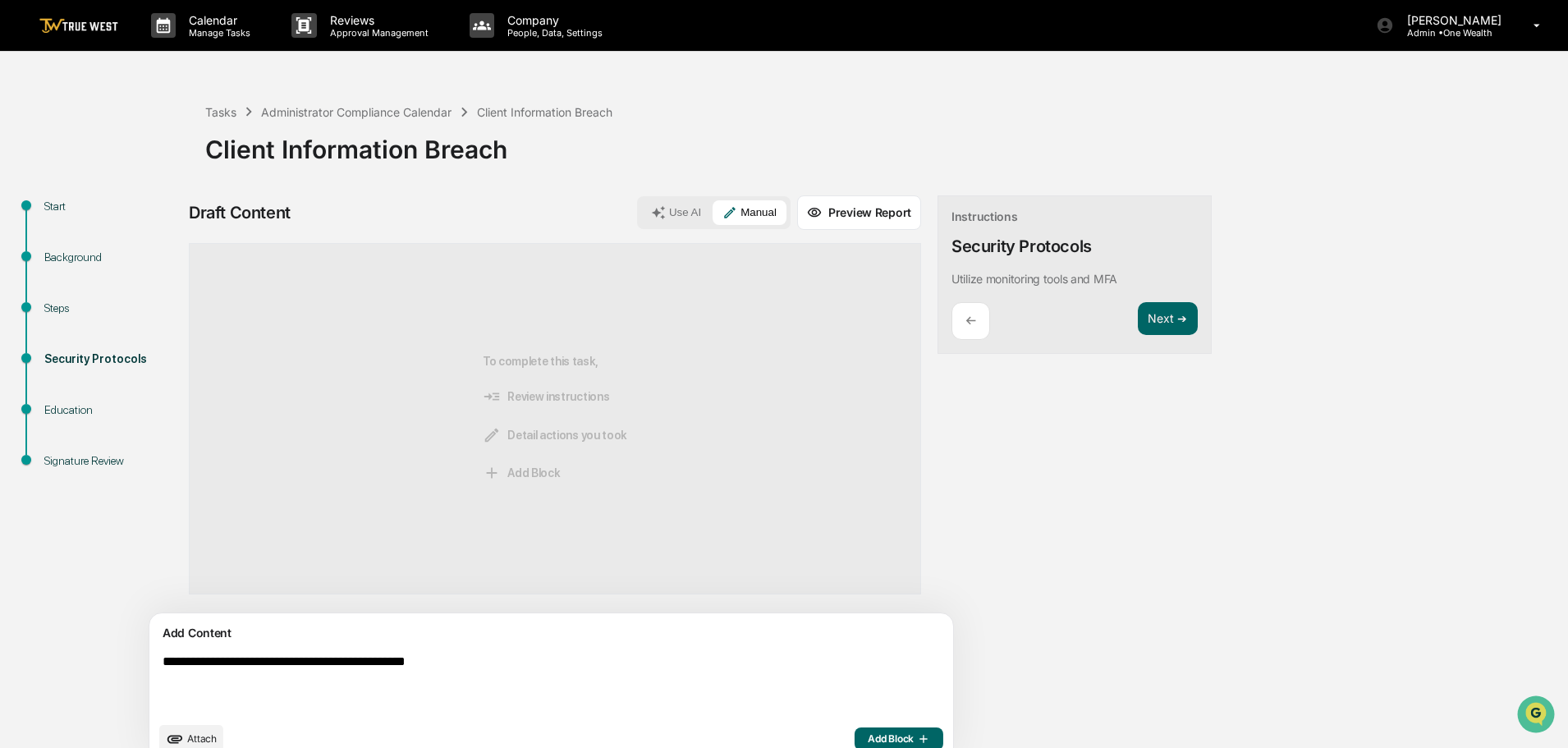
drag, startPoint x: 497, startPoint y: 663, endPoint x: 157, endPoint y: 668, distance: 340.0
click at [157, 668] on div "**********" at bounding box center [552, 688] width 804 height 150
type textarea "**********"
click at [868, 732] on span "Add Block" at bounding box center [900, 739] width 63 height 14
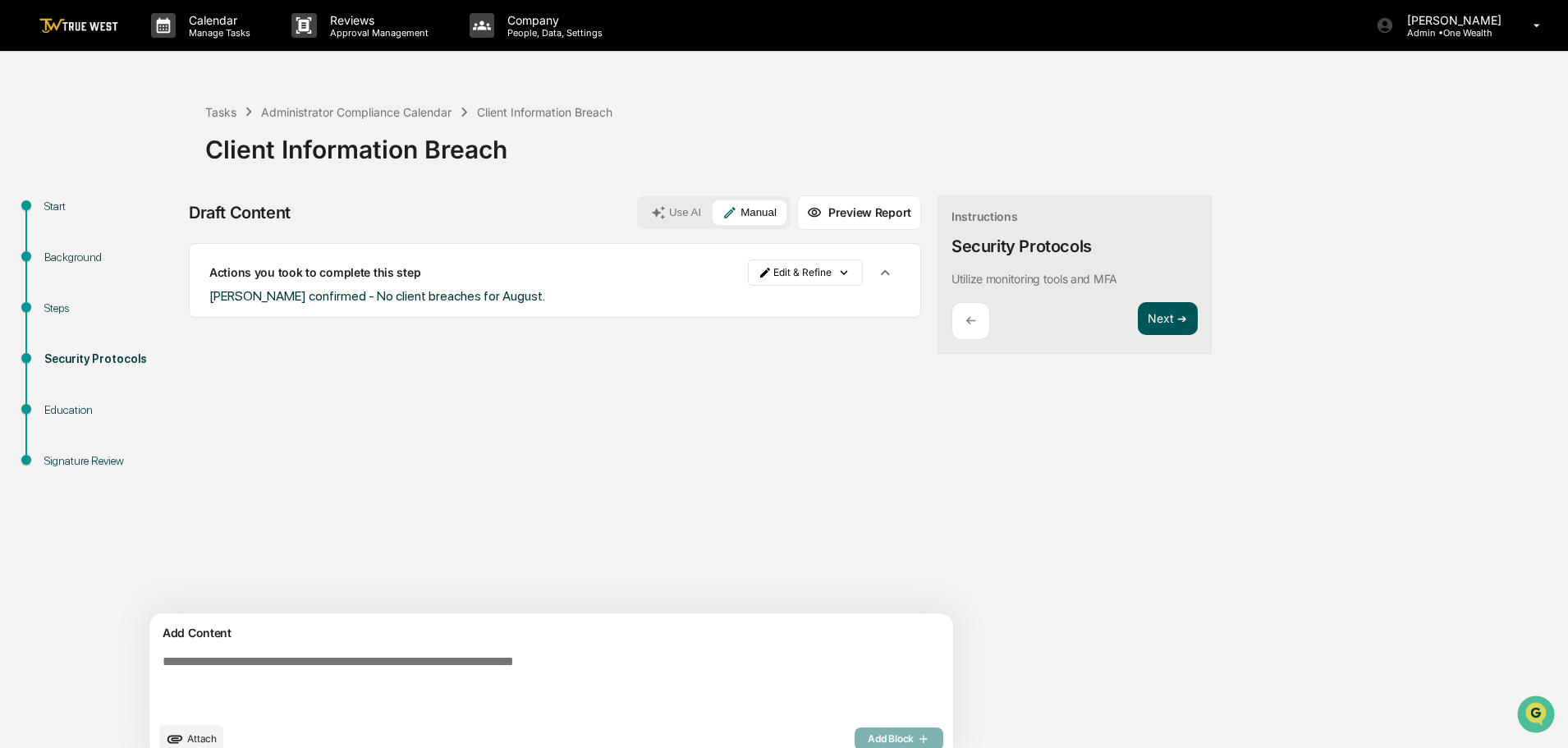
click at [1138, 322] on button "Next ➔" at bounding box center [1168, 319] width 60 height 34
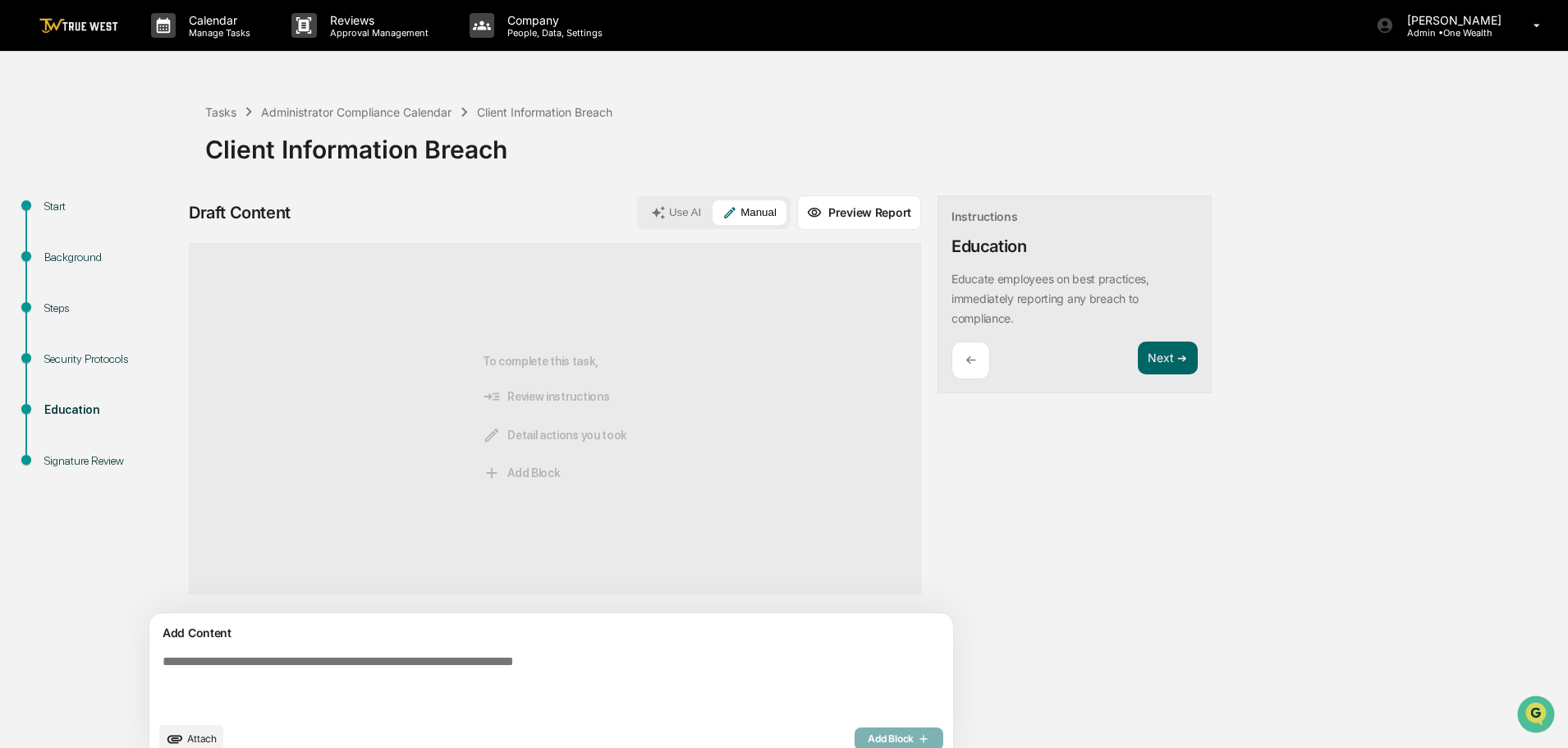
click at [162, 665] on textarea at bounding box center [513, 684] width 714 height 72
paste textarea "**********"
type textarea "**********"
click at [868, 734] on span "Add Block" at bounding box center [900, 739] width 63 height 14
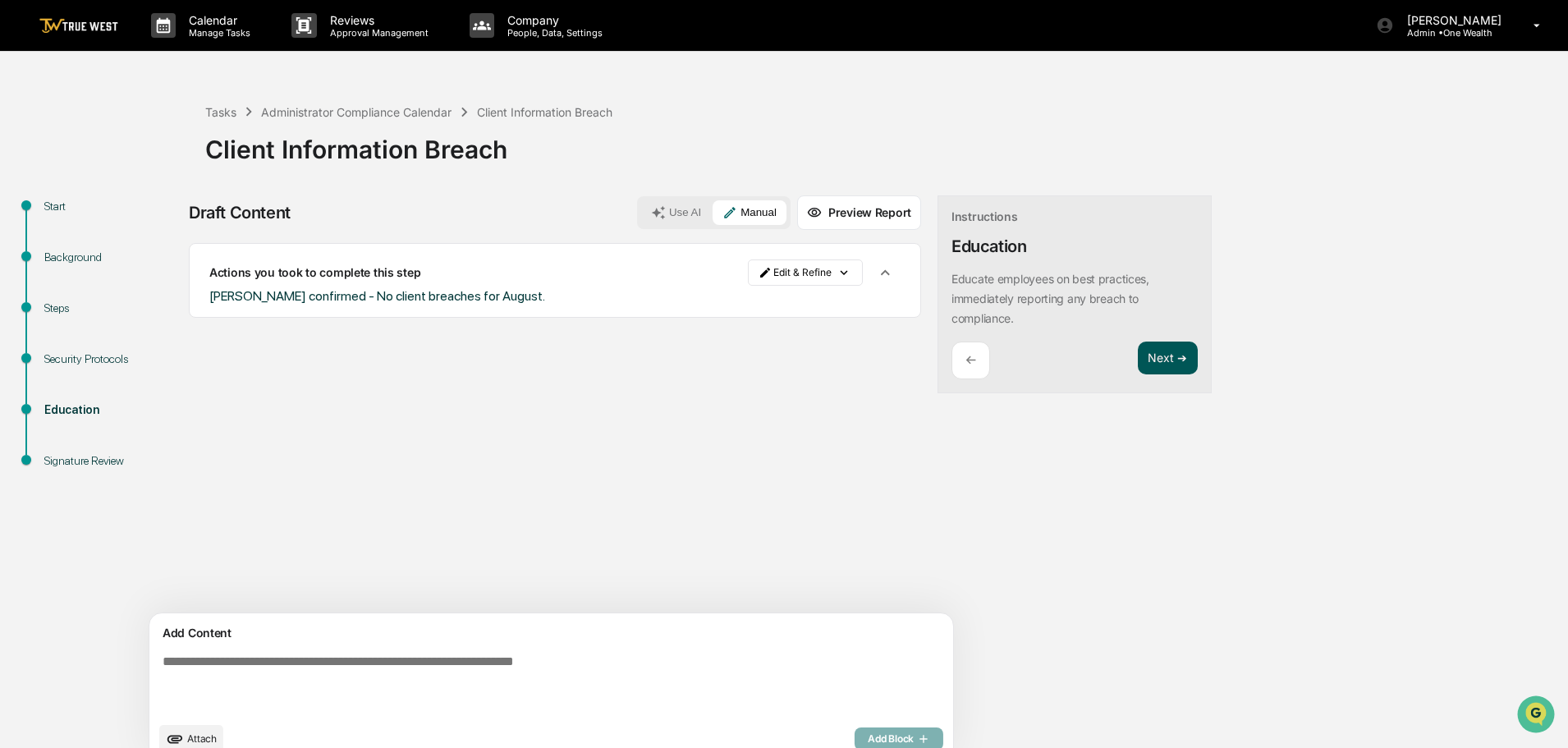
click at [1138, 356] on button "Next ➔" at bounding box center [1168, 359] width 60 height 34
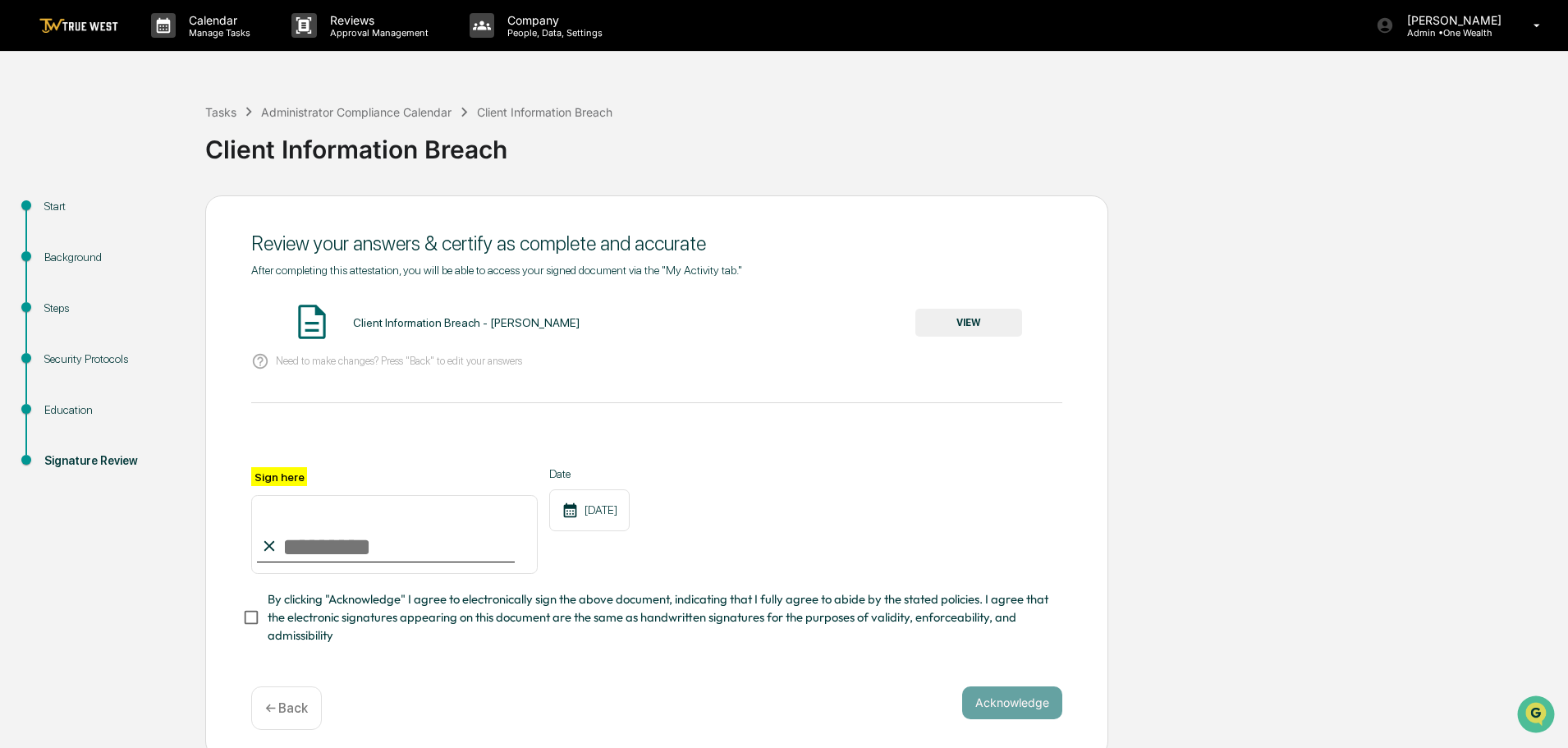
click at [964, 322] on button "VIEW" at bounding box center [969, 322] width 107 height 28
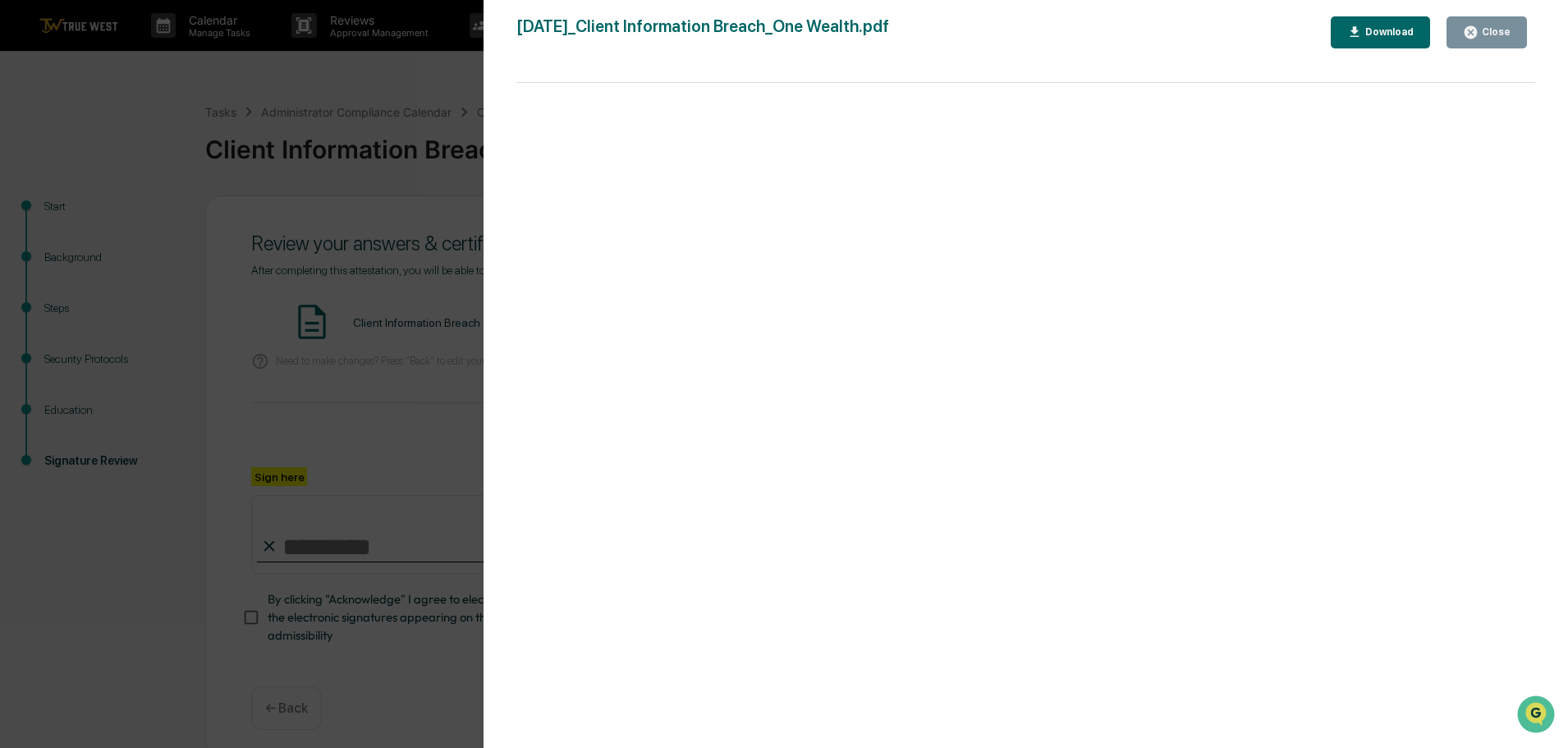
click at [410, 90] on div "Version History 09/17/2025, 02:31 PM Tammy Steffen 2025-09-17_Client Informatio…" at bounding box center [784, 374] width 1568 height 748
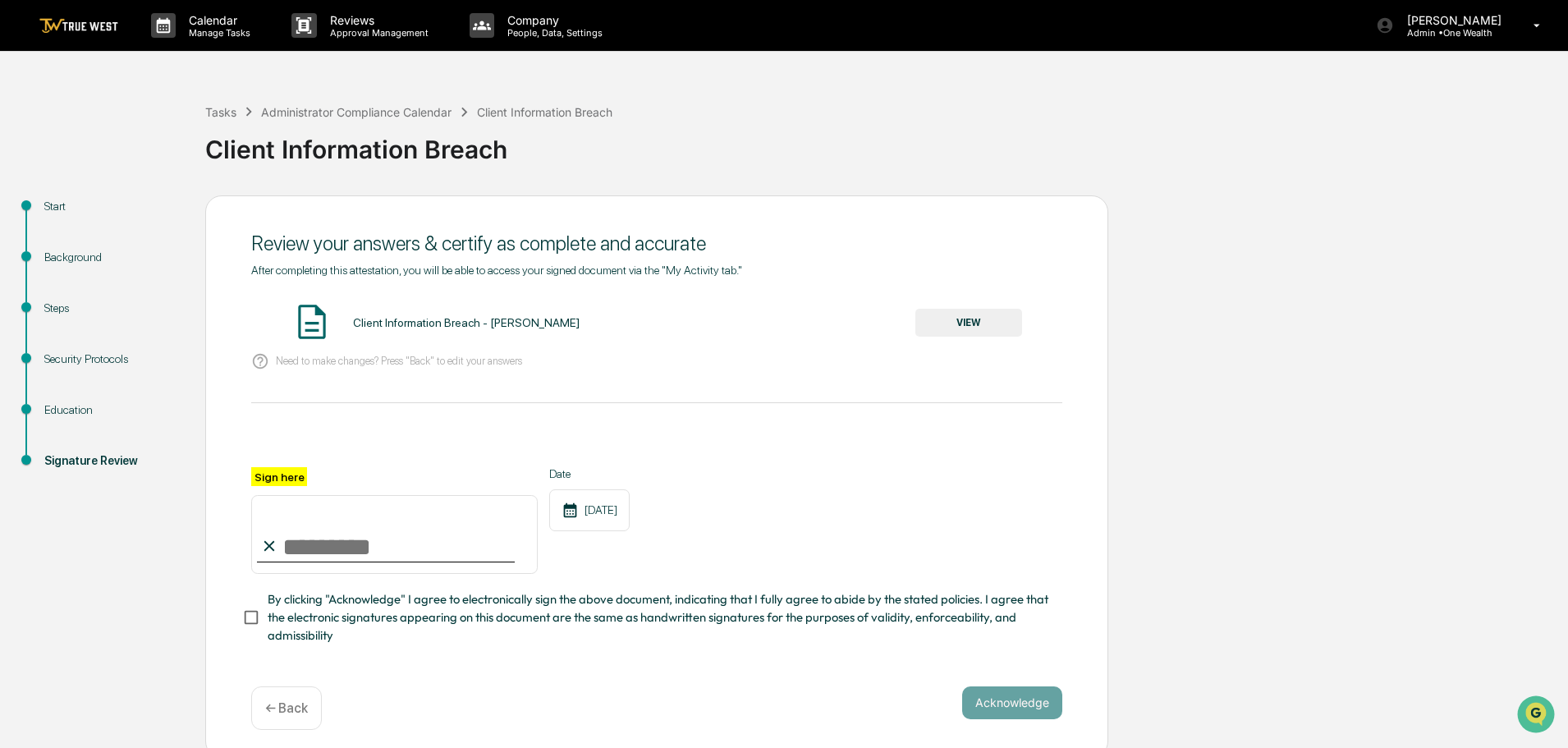
click at [363, 545] on input "Sign here" at bounding box center [394, 534] width 287 height 79
type input "**********"
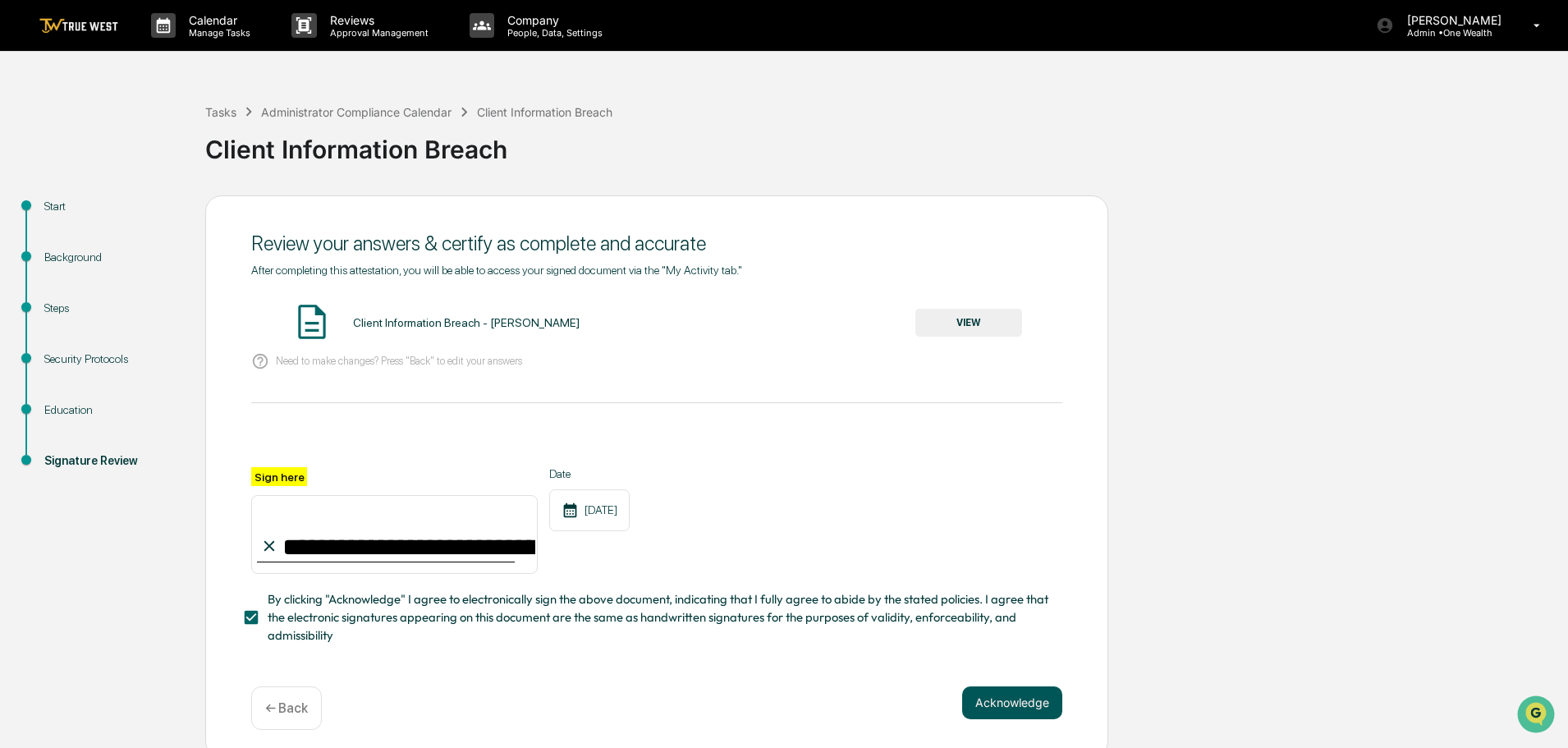
click at [1013, 706] on button "Acknowledge" at bounding box center [1012, 702] width 100 height 33
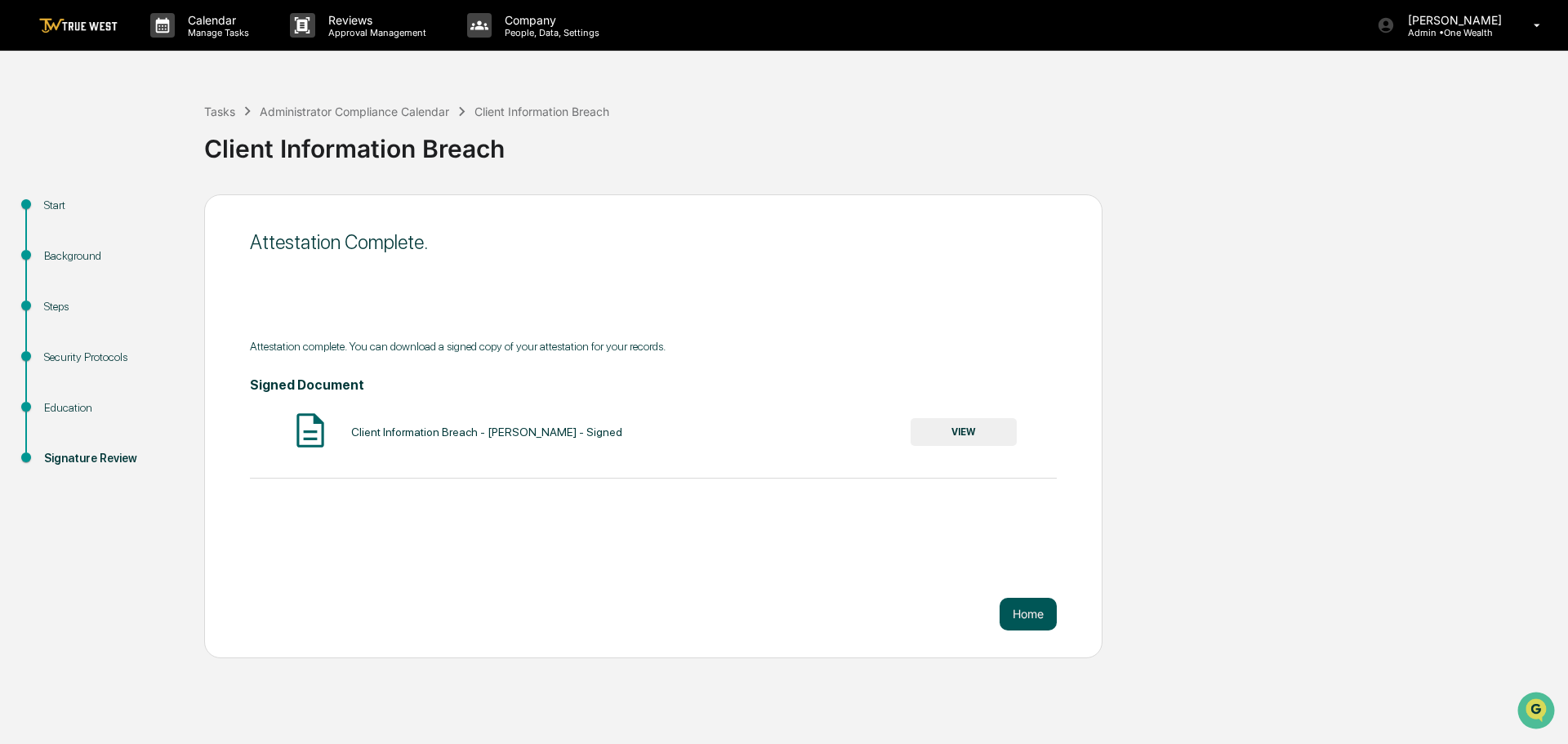
click at [1033, 609] on button "Home" at bounding box center [1029, 614] width 57 height 33
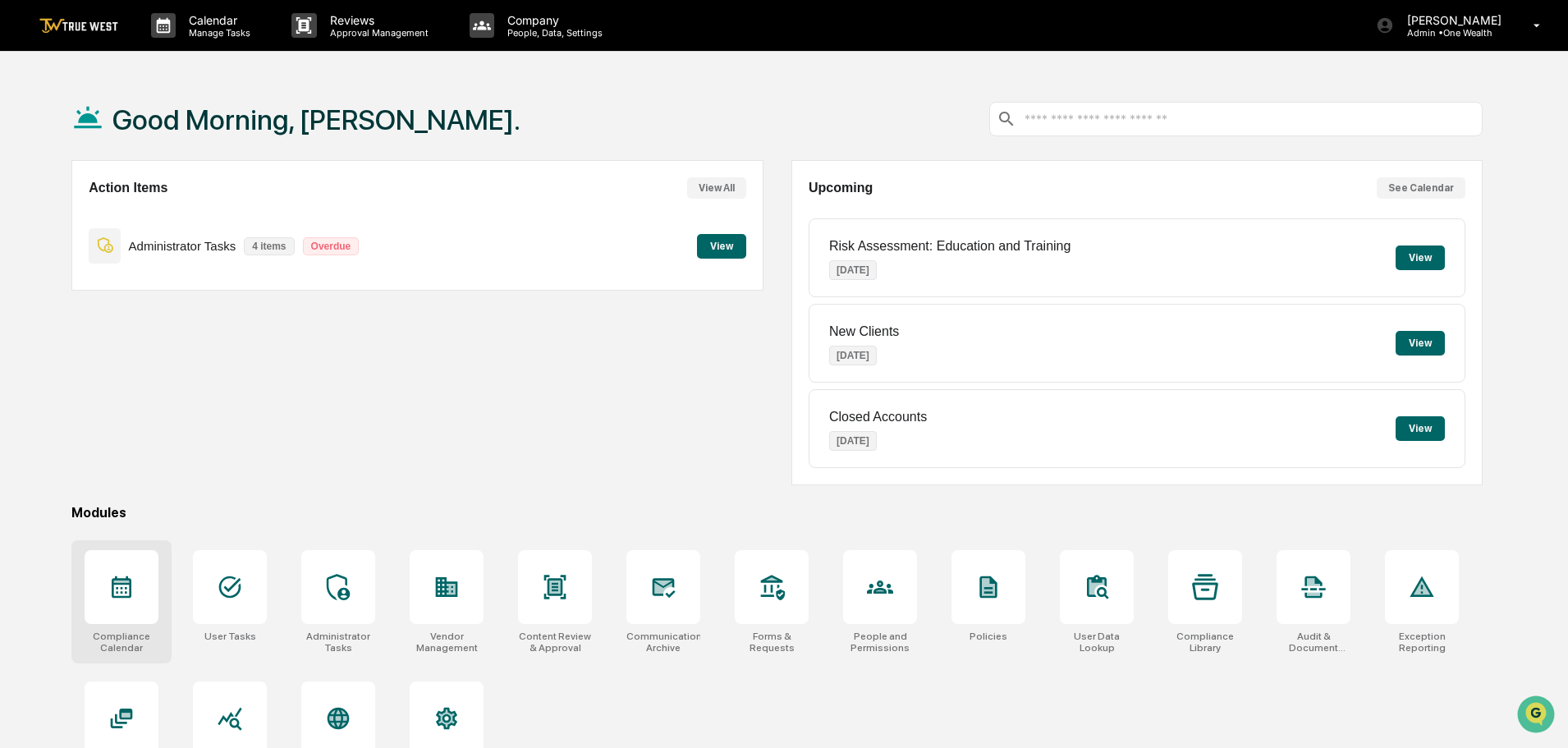
click at [134, 583] on icon at bounding box center [121, 586] width 26 height 26
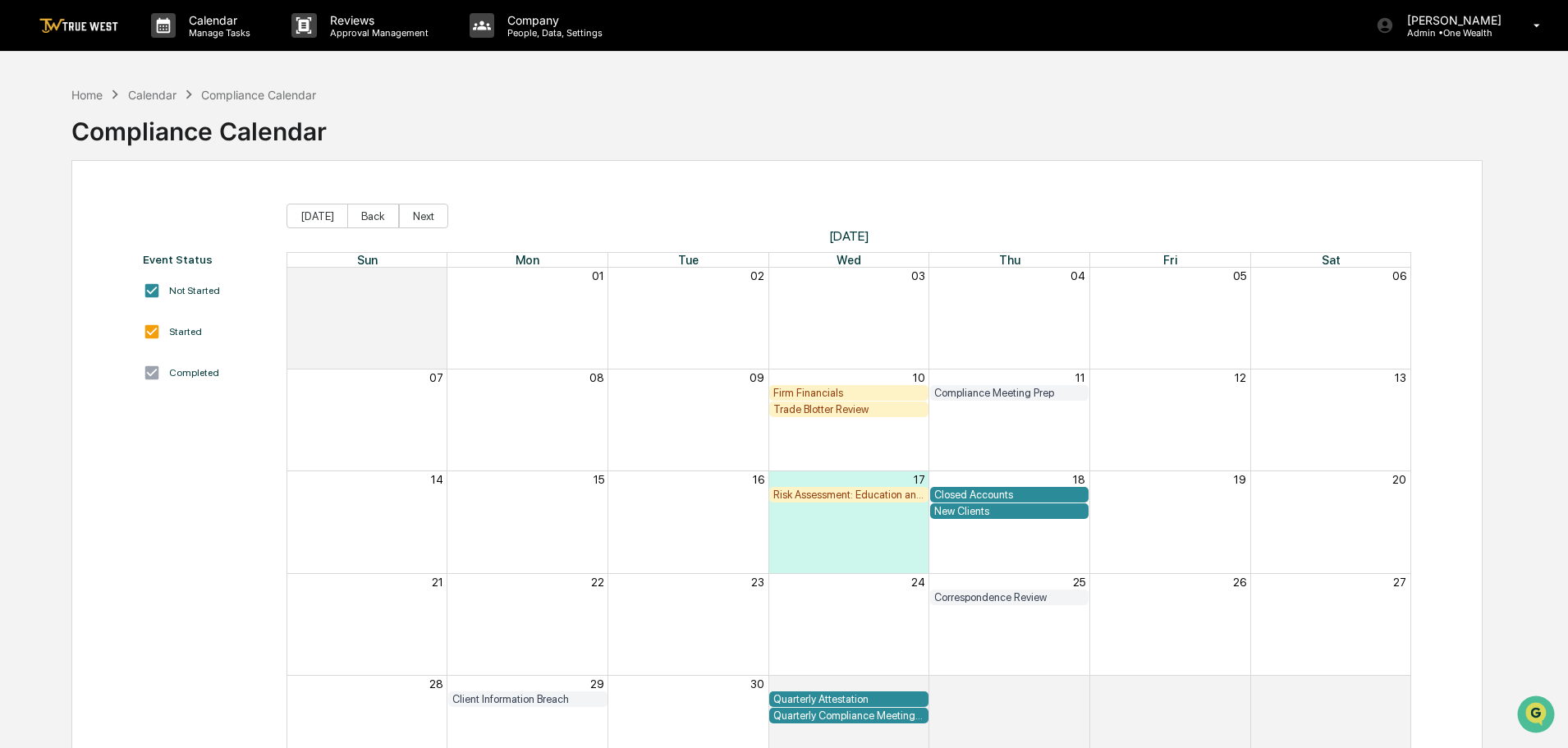
click at [856, 390] on div "Firm Financials" at bounding box center [849, 393] width 151 height 13
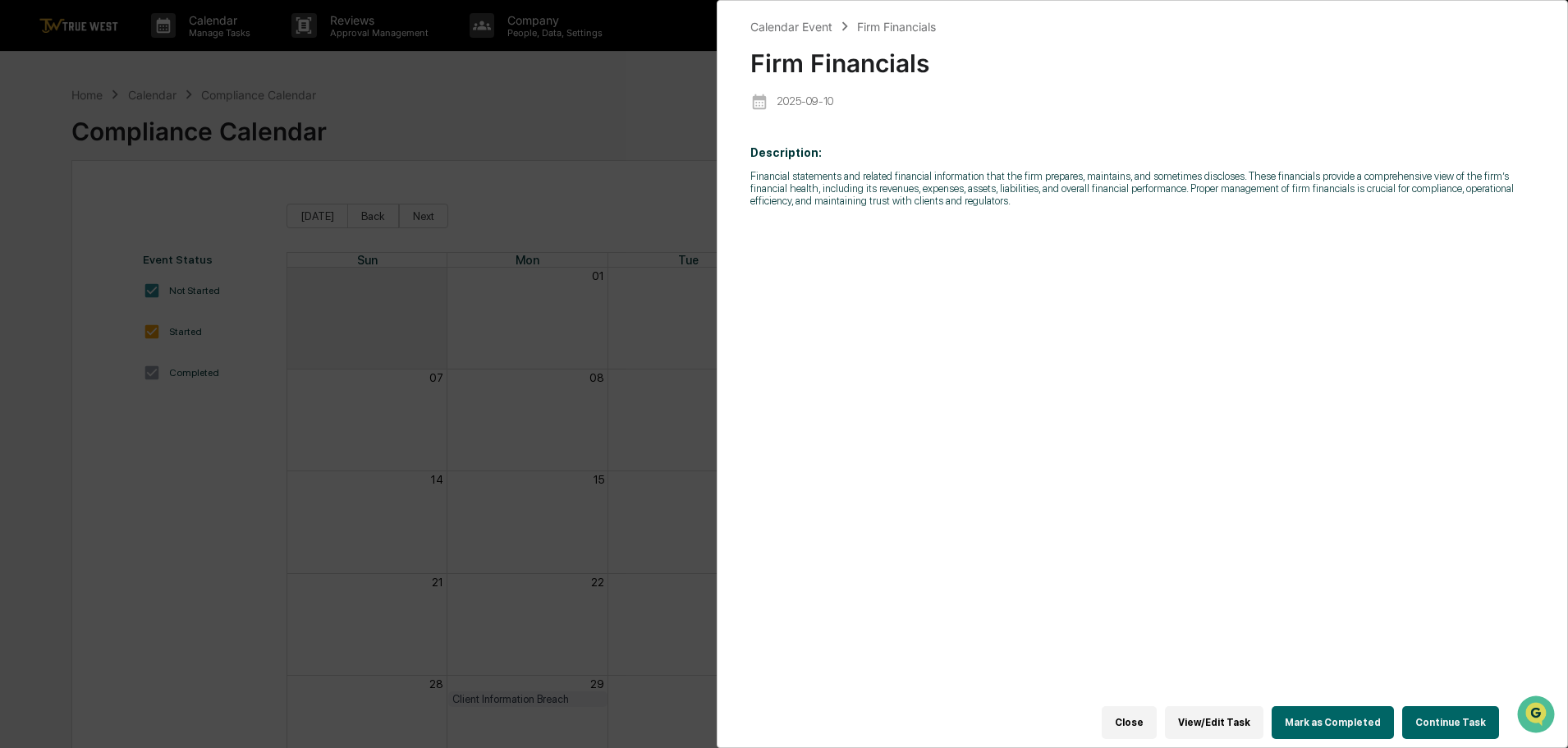
click at [1435, 712] on button "Continue Task" at bounding box center [1450, 722] width 96 height 33
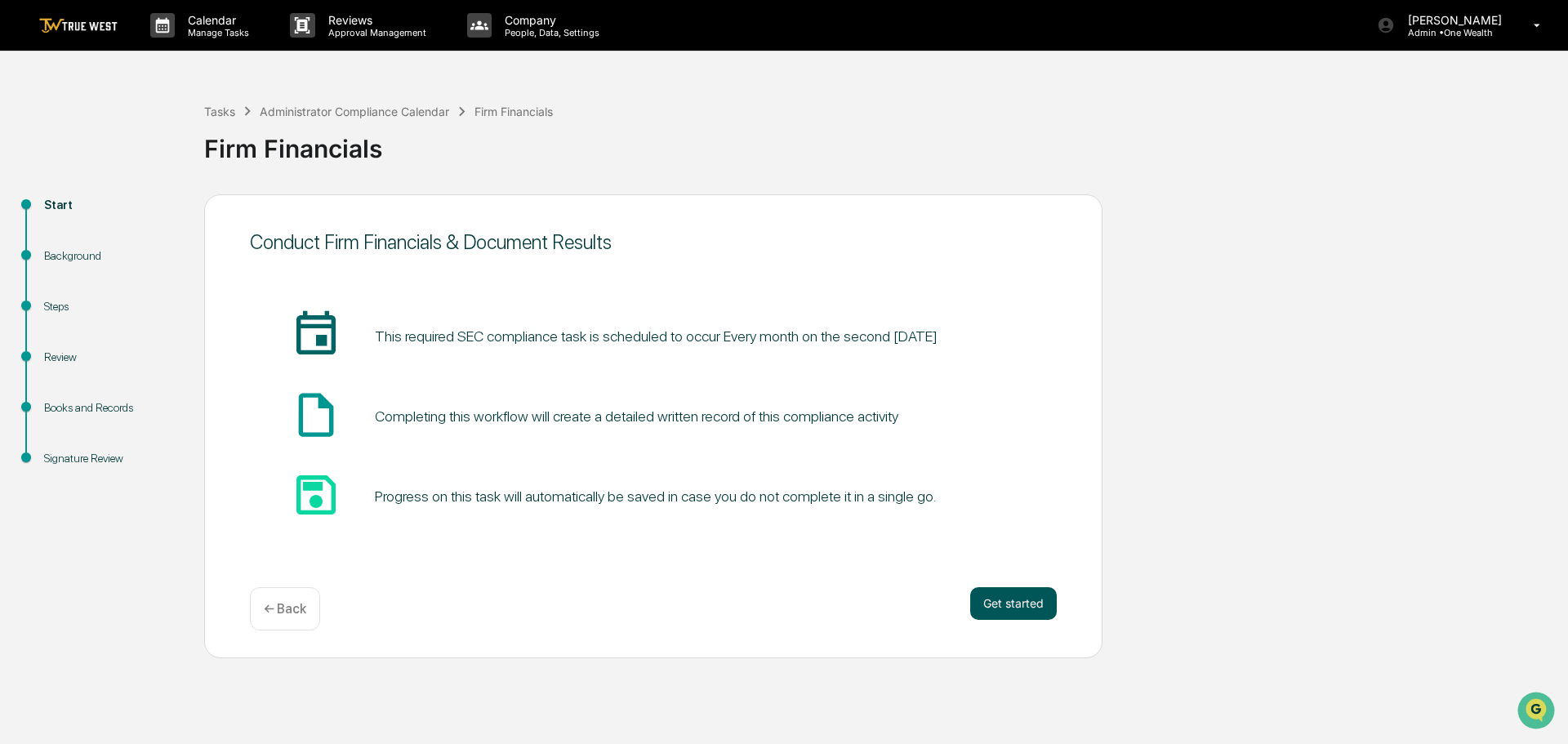
click at [999, 603] on button "Get started" at bounding box center [1013, 603] width 87 height 33
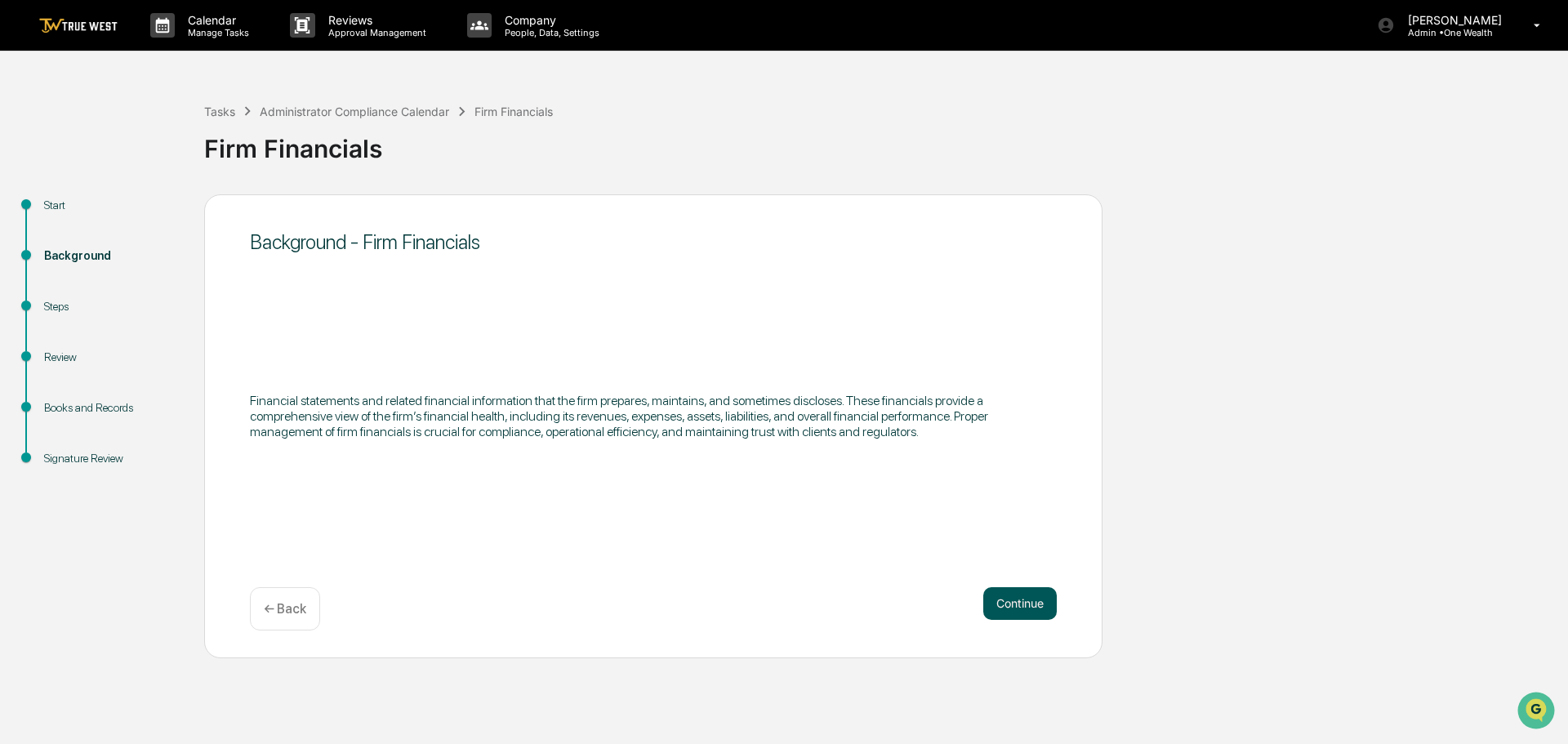
click at [1008, 598] on button "Continue" at bounding box center [1019, 603] width 73 height 33
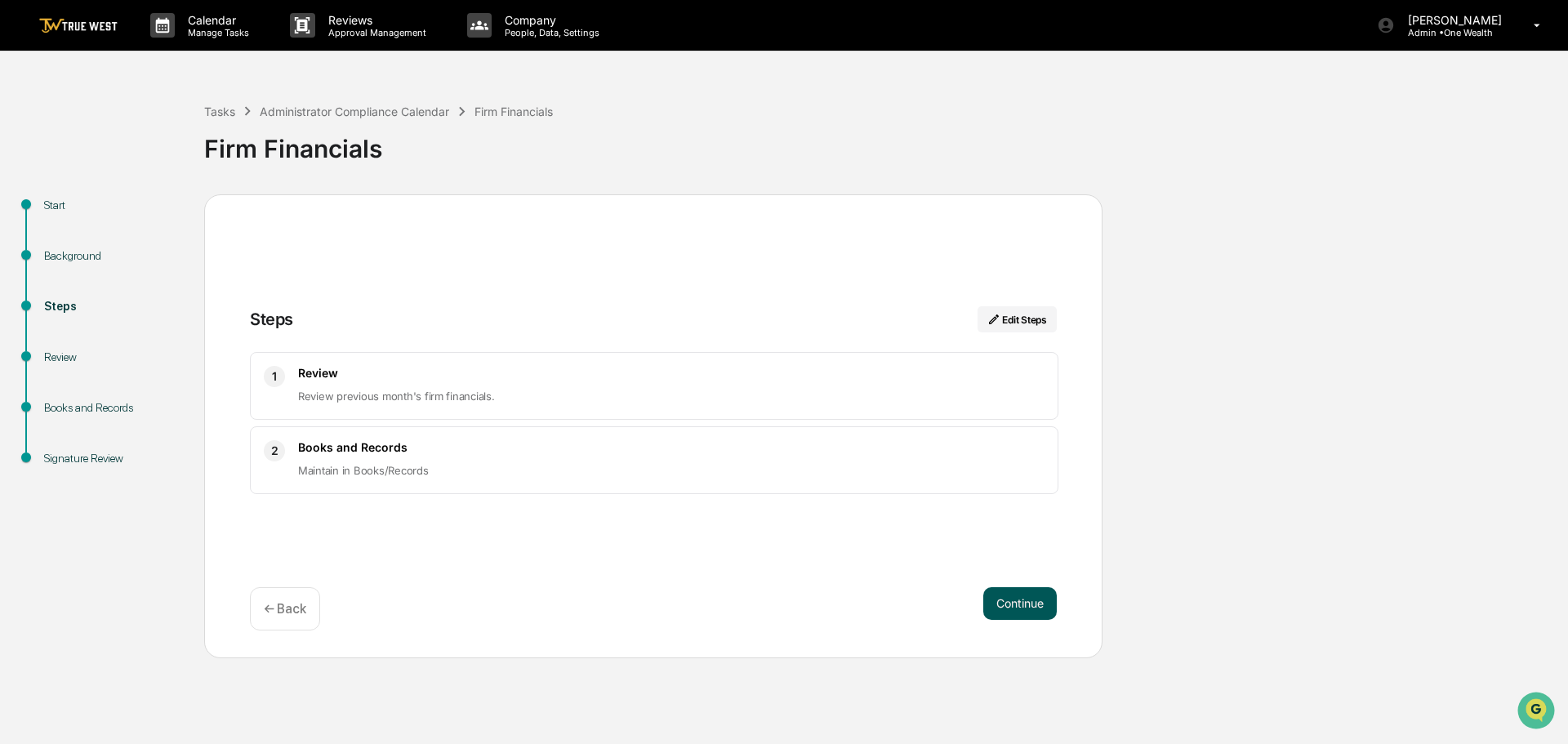
click at [1015, 598] on button "Continue" at bounding box center [1019, 603] width 73 height 33
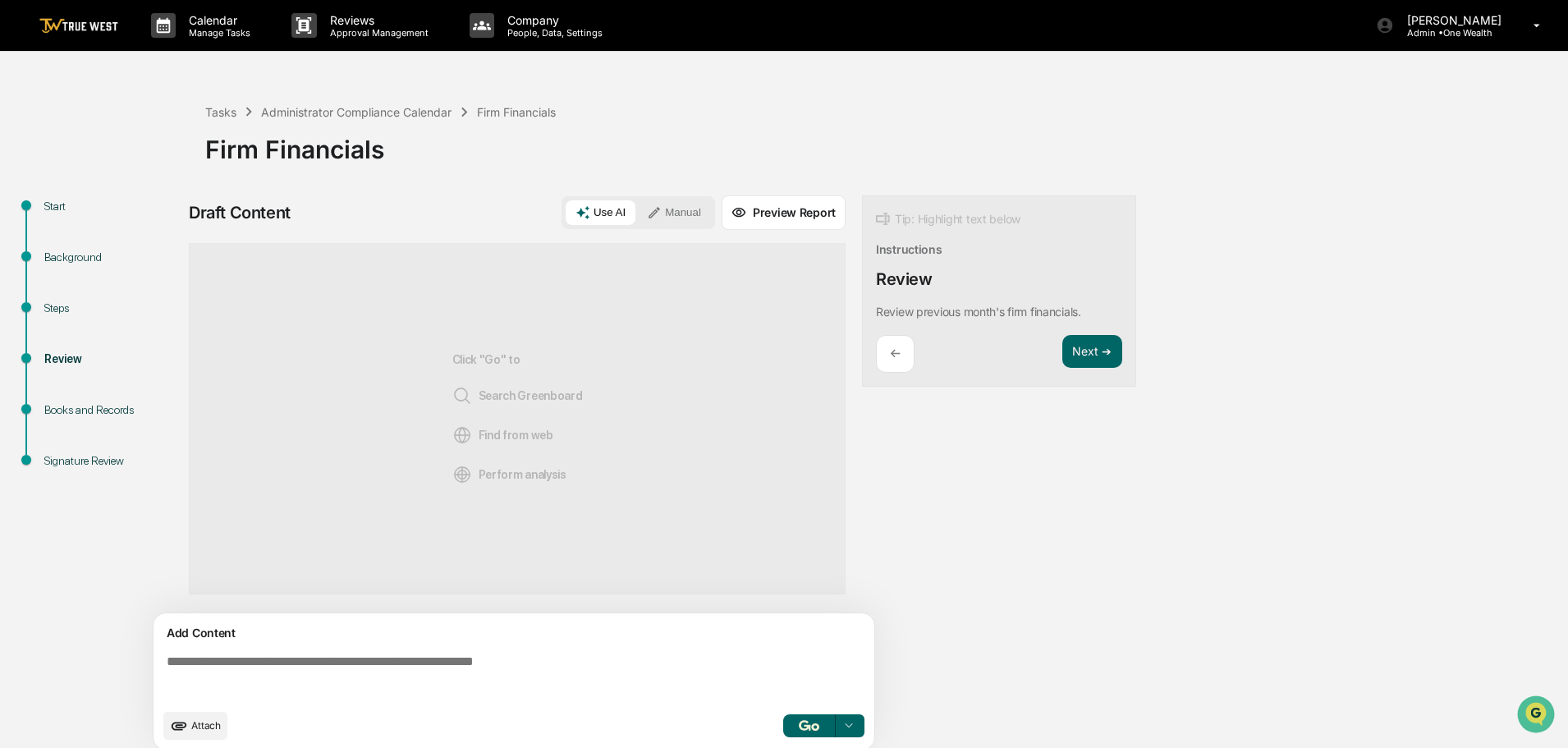
click at [675, 201] on button "Manual" at bounding box center [674, 212] width 74 height 25
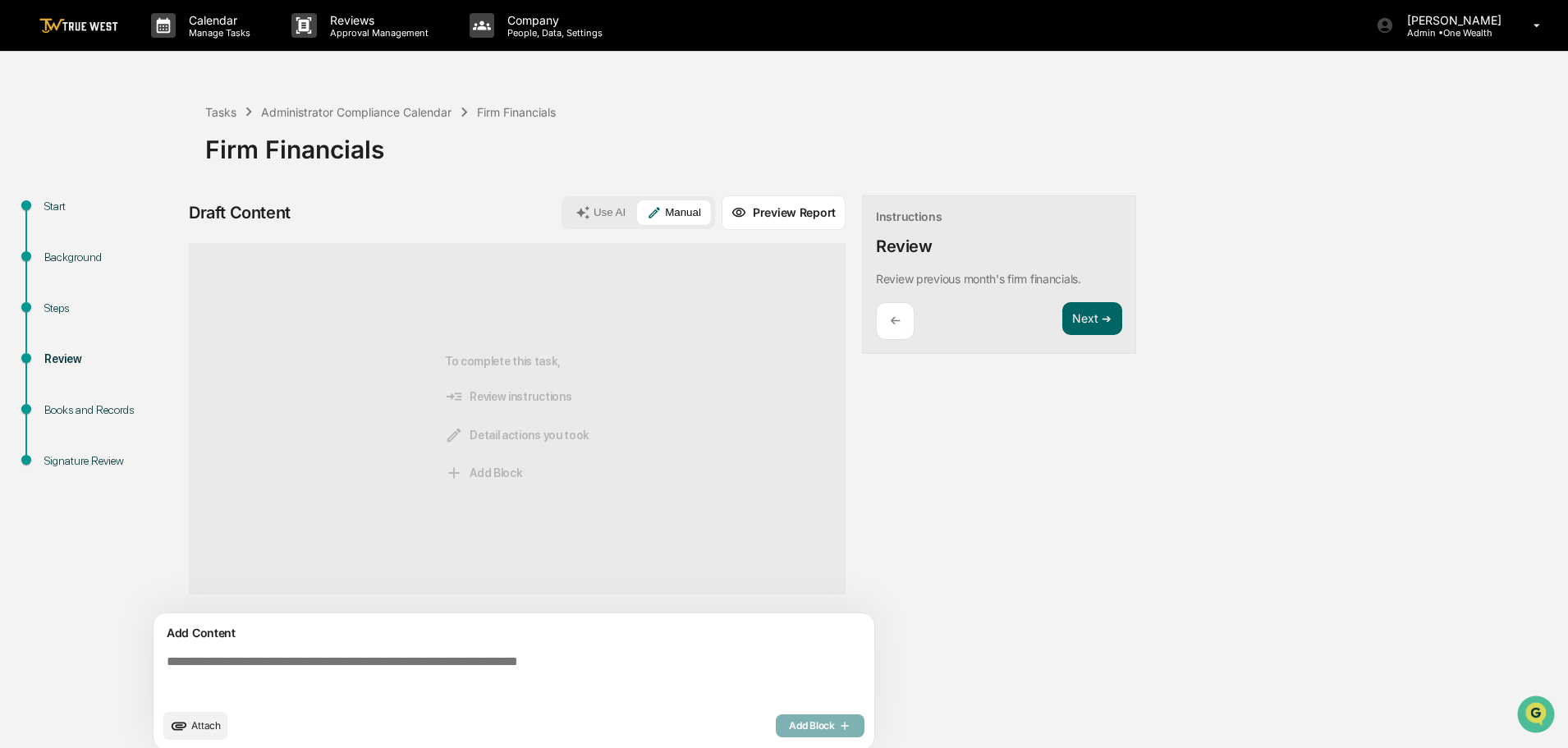
click at [165, 667] on textarea at bounding box center [517, 678] width 714 height 59
paste textarea "**********"
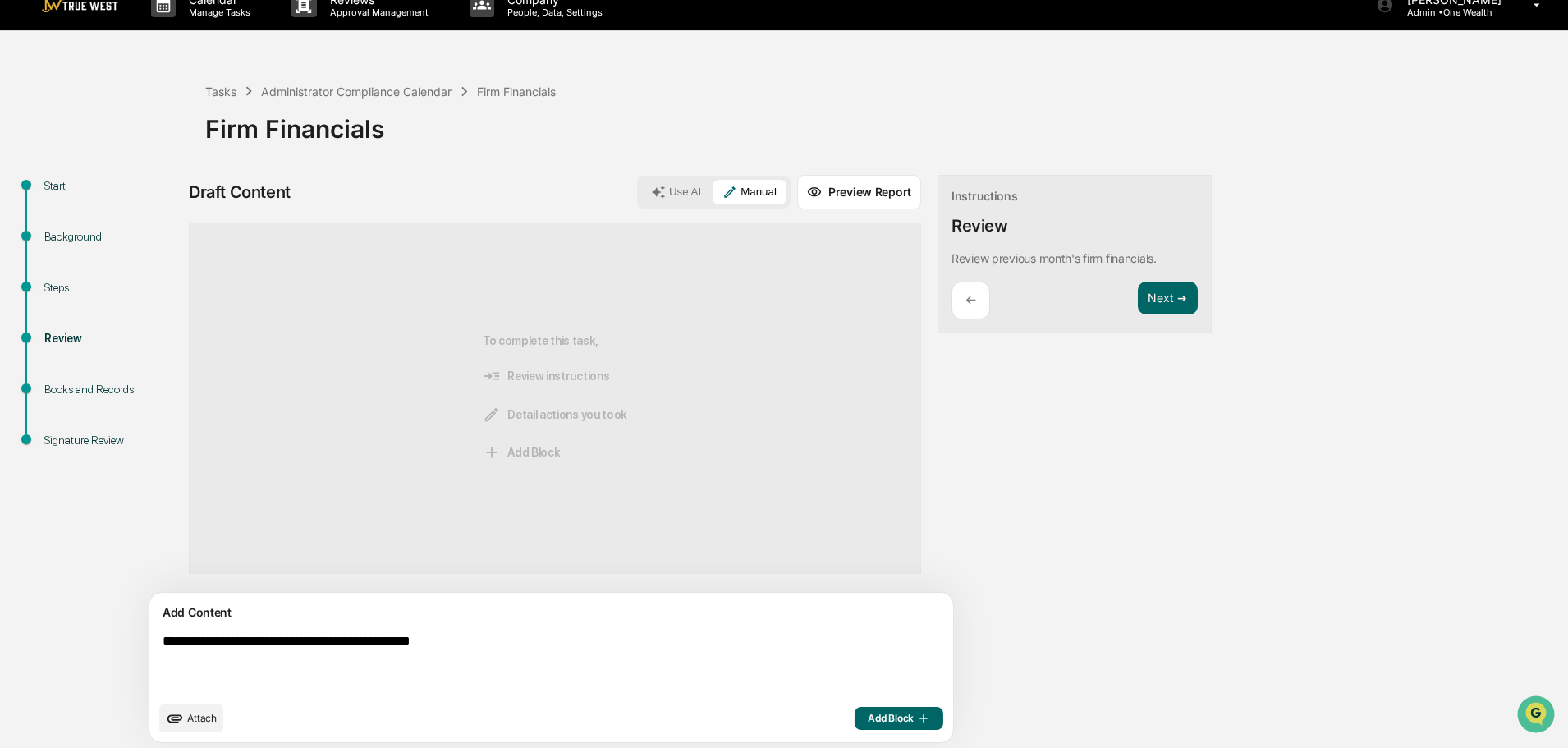
scroll to position [25, 0]
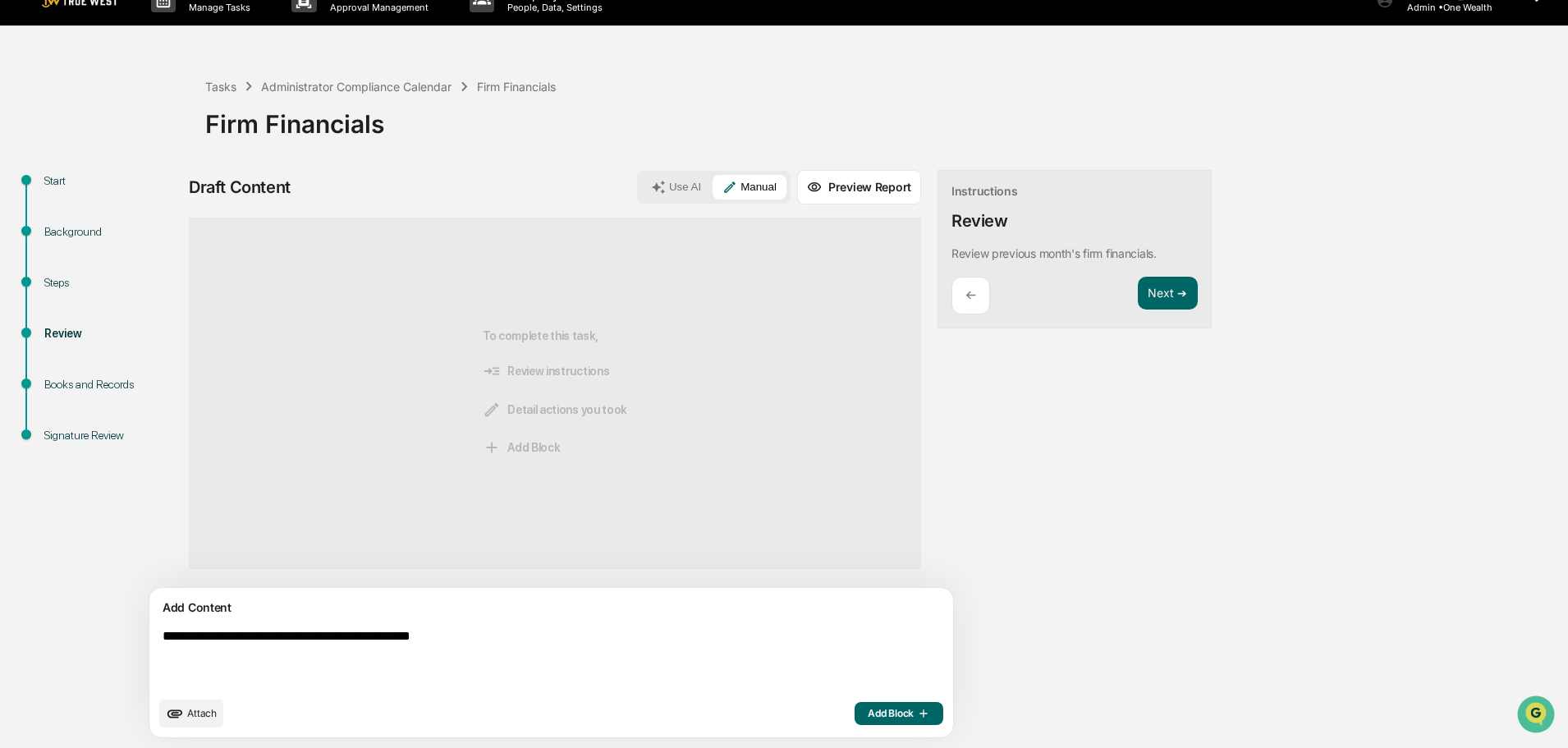
type textarea "**********"
click at [868, 715] on span "Add Block" at bounding box center [900, 713] width 63 height 14
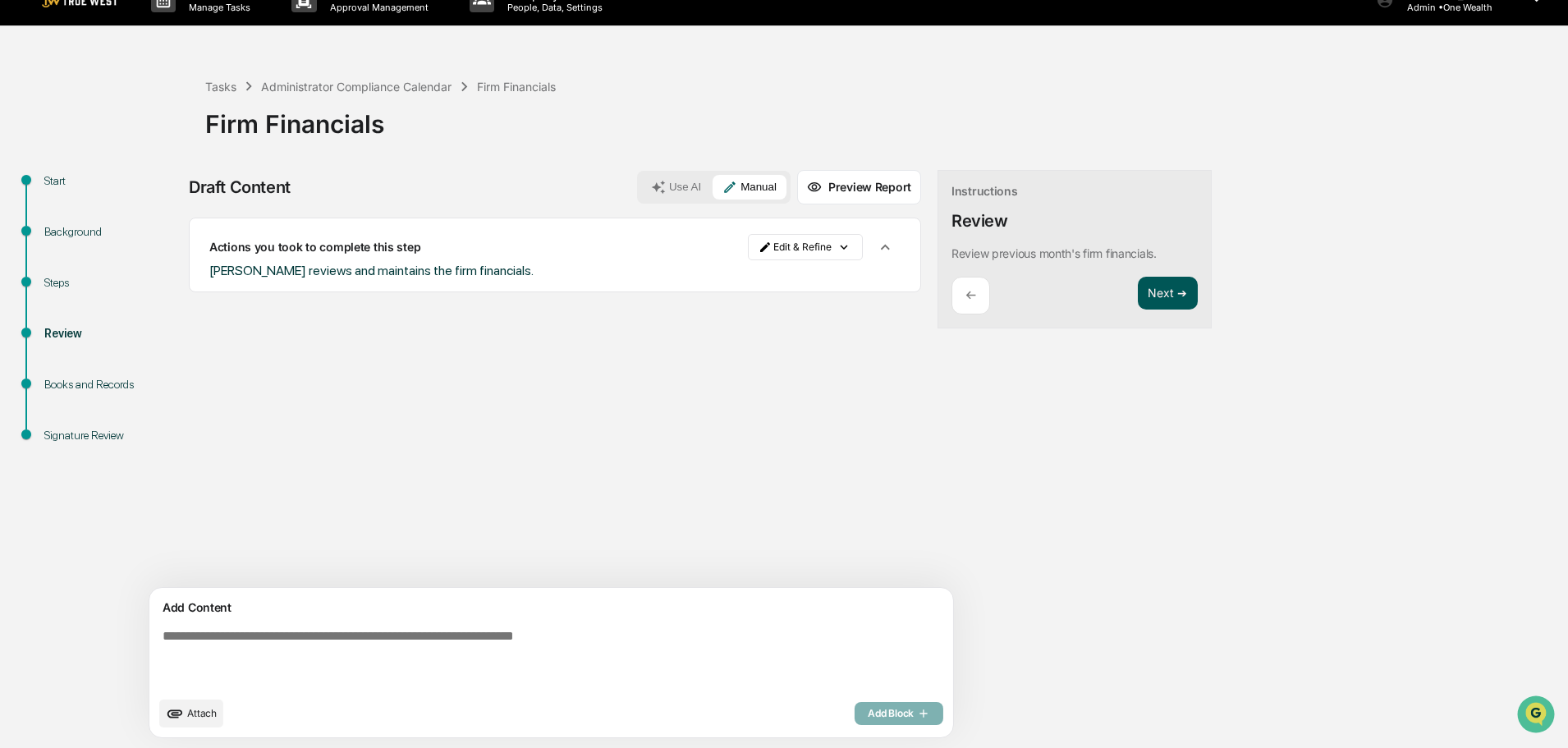
click at [1138, 296] on button "Next ➔" at bounding box center [1168, 294] width 60 height 34
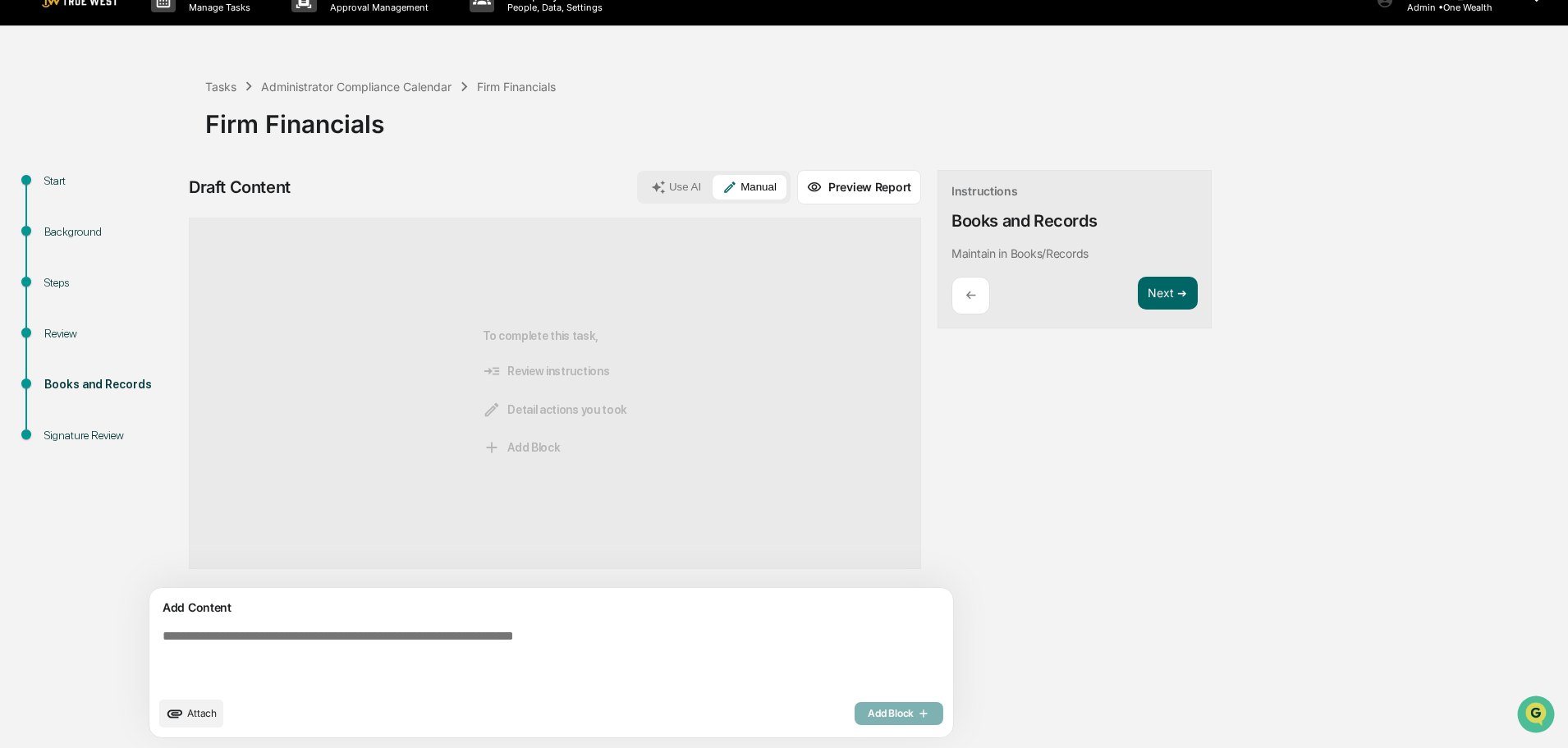
click at [166, 635] on textarea at bounding box center [513, 657] width 714 height 72
paste textarea "**********"
type textarea "**********"
click at [868, 712] on span "Add Block" at bounding box center [900, 713] width 63 height 14
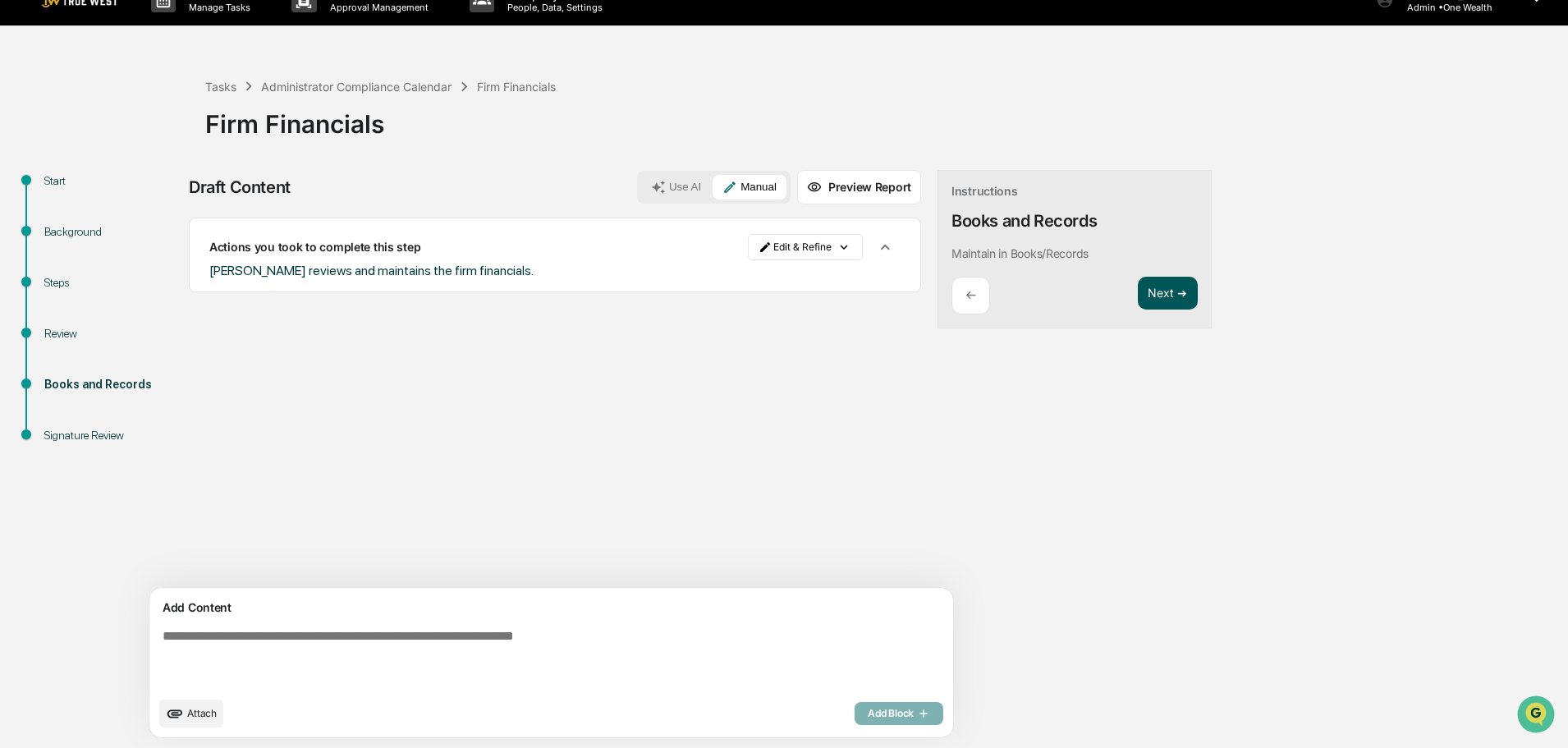
click at [1138, 289] on button "Next ➔" at bounding box center [1168, 294] width 60 height 34
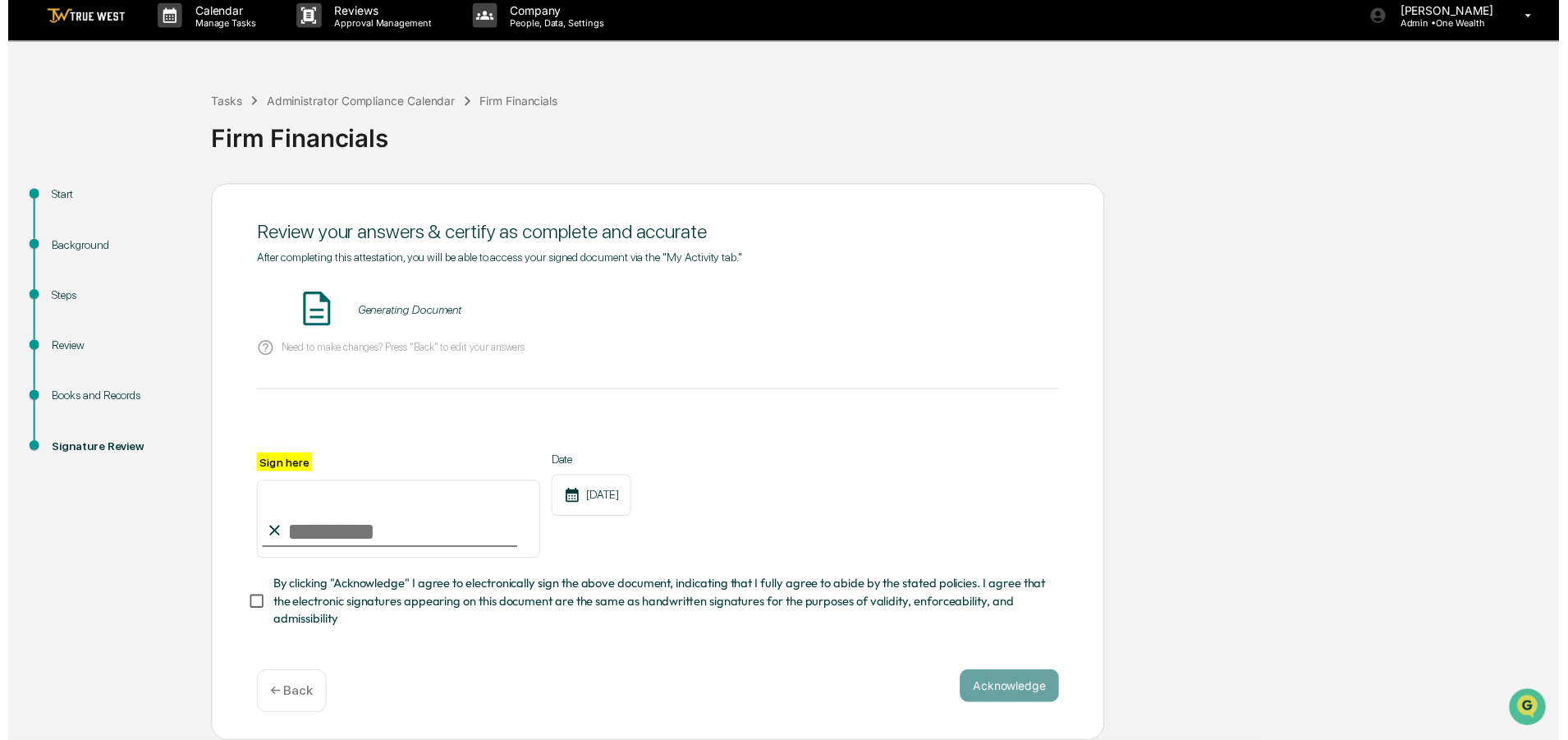
scroll to position [14, 0]
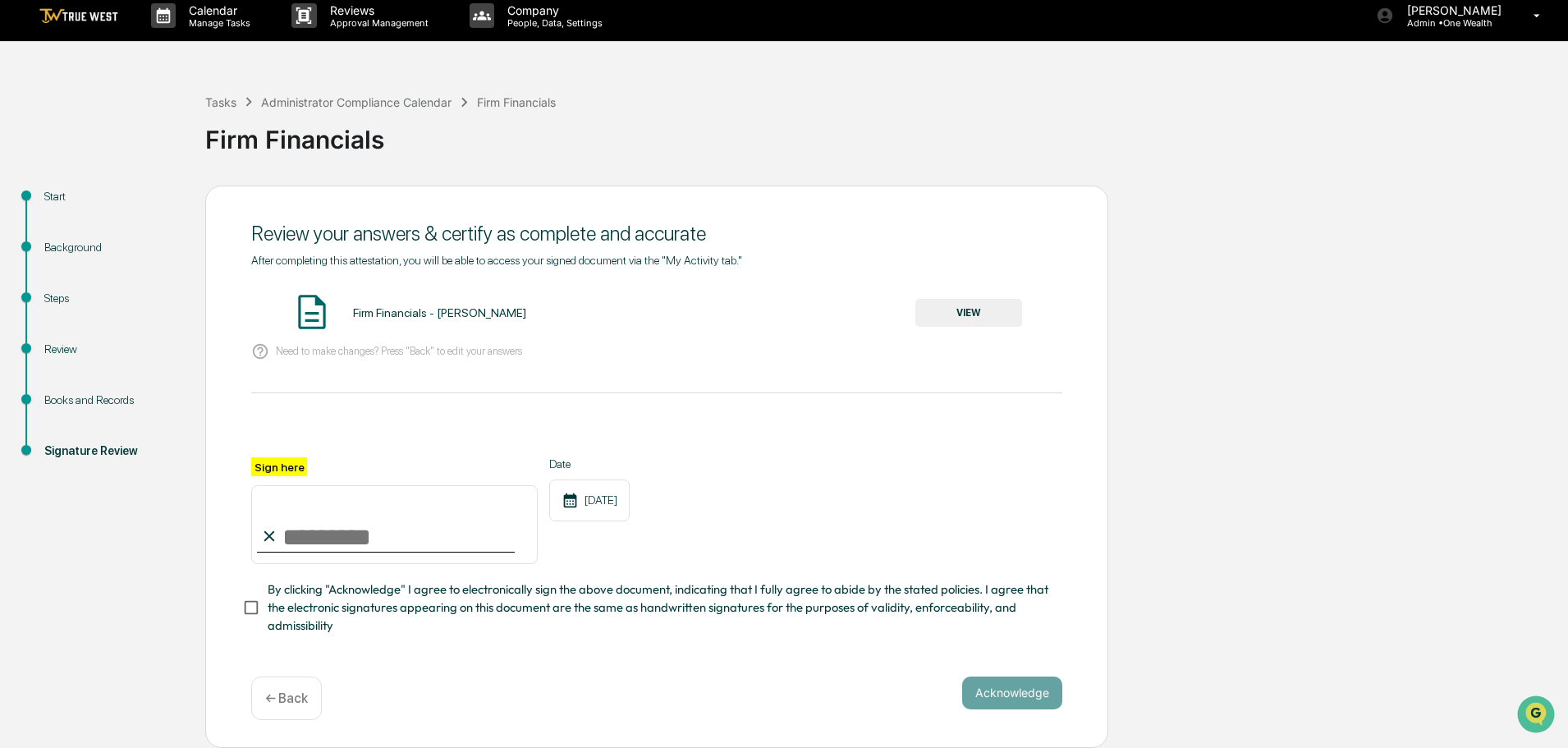
click at [947, 301] on button "VIEW" at bounding box center [969, 312] width 107 height 28
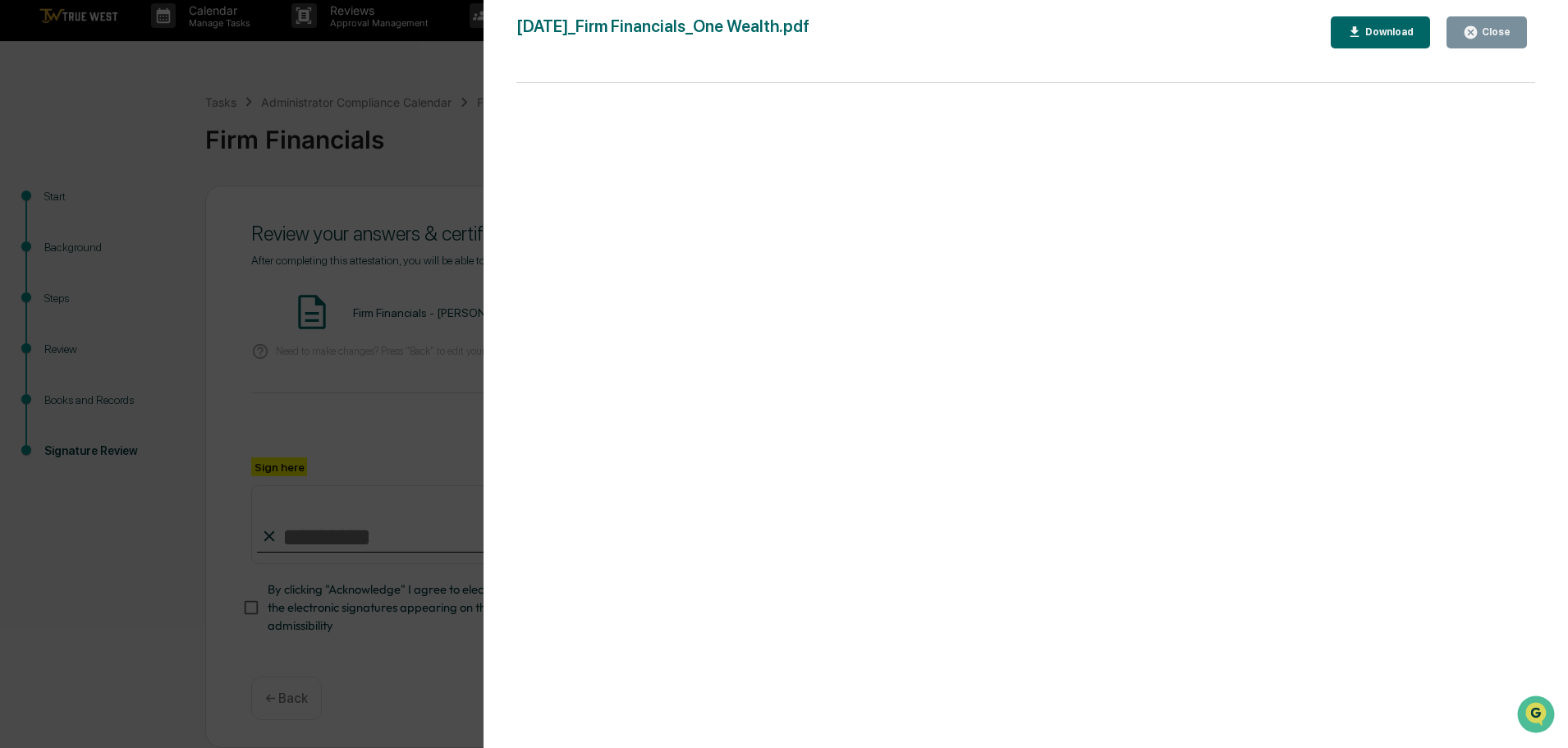
click at [454, 121] on div "Version History 09/17/2025, 02:32 PM Tammy Steffen 2025-09-17_Firm Financials_O…" at bounding box center [784, 374] width 1568 height 748
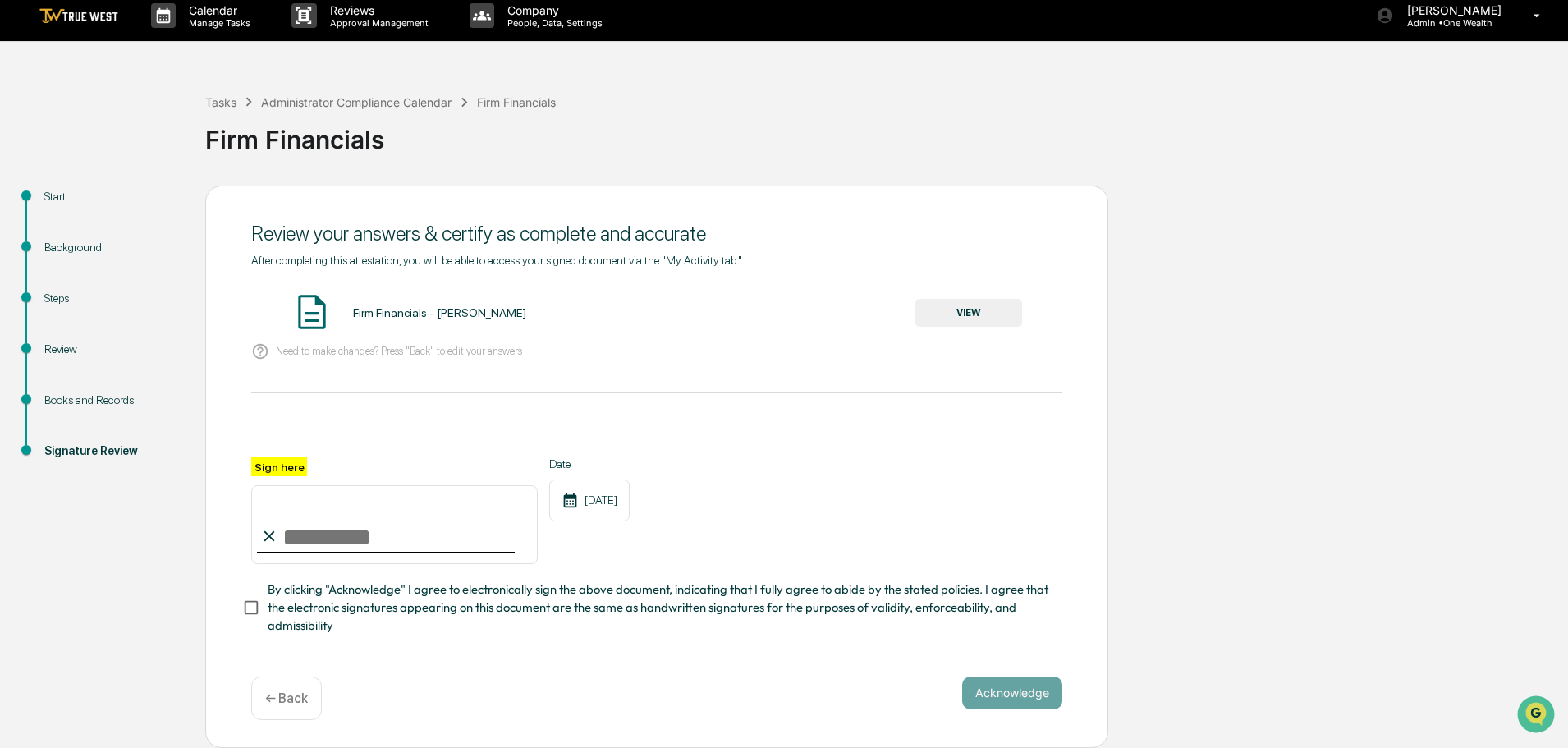
click at [334, 532] on input "Sign here" at bounding box center [394, 524] width 287 height 79
type input "**********"
click at [1021, 691] on button "Acknowledge" at bounding box center [1012, 692] width 100 height 33
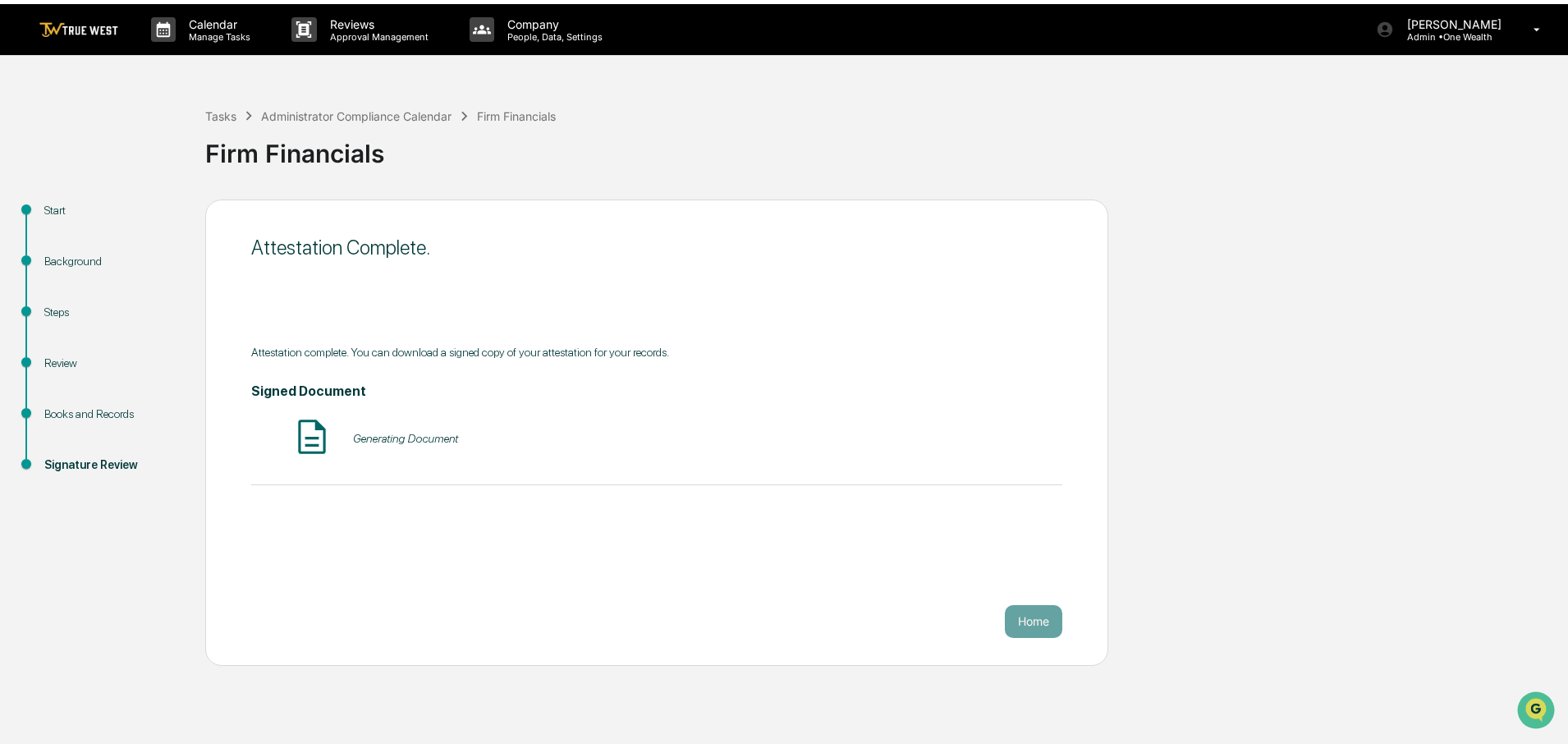
scroll to position [0, 0]
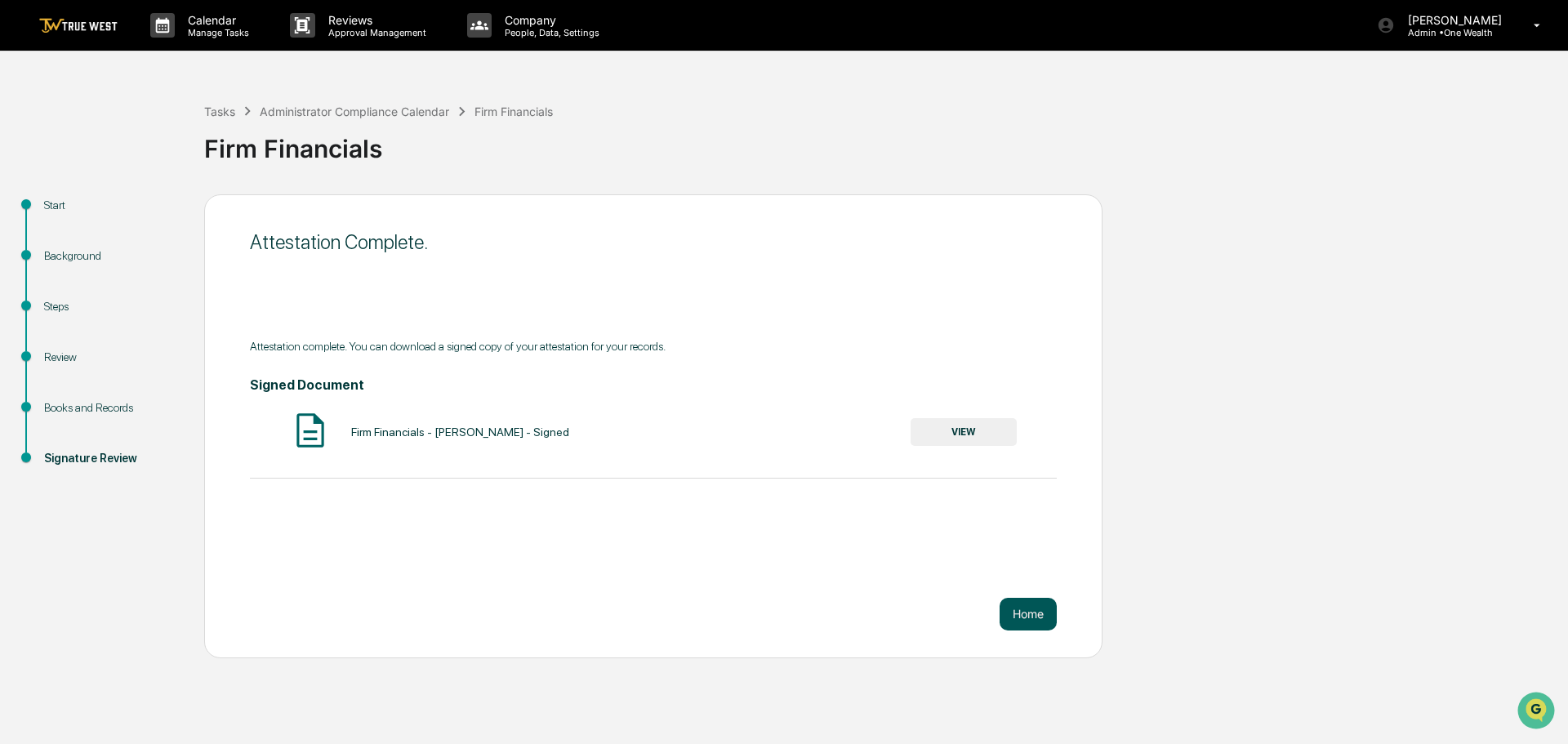
click at [1036, 612] on button "Home" at bounding box center [1029, 614] width 57 height 33
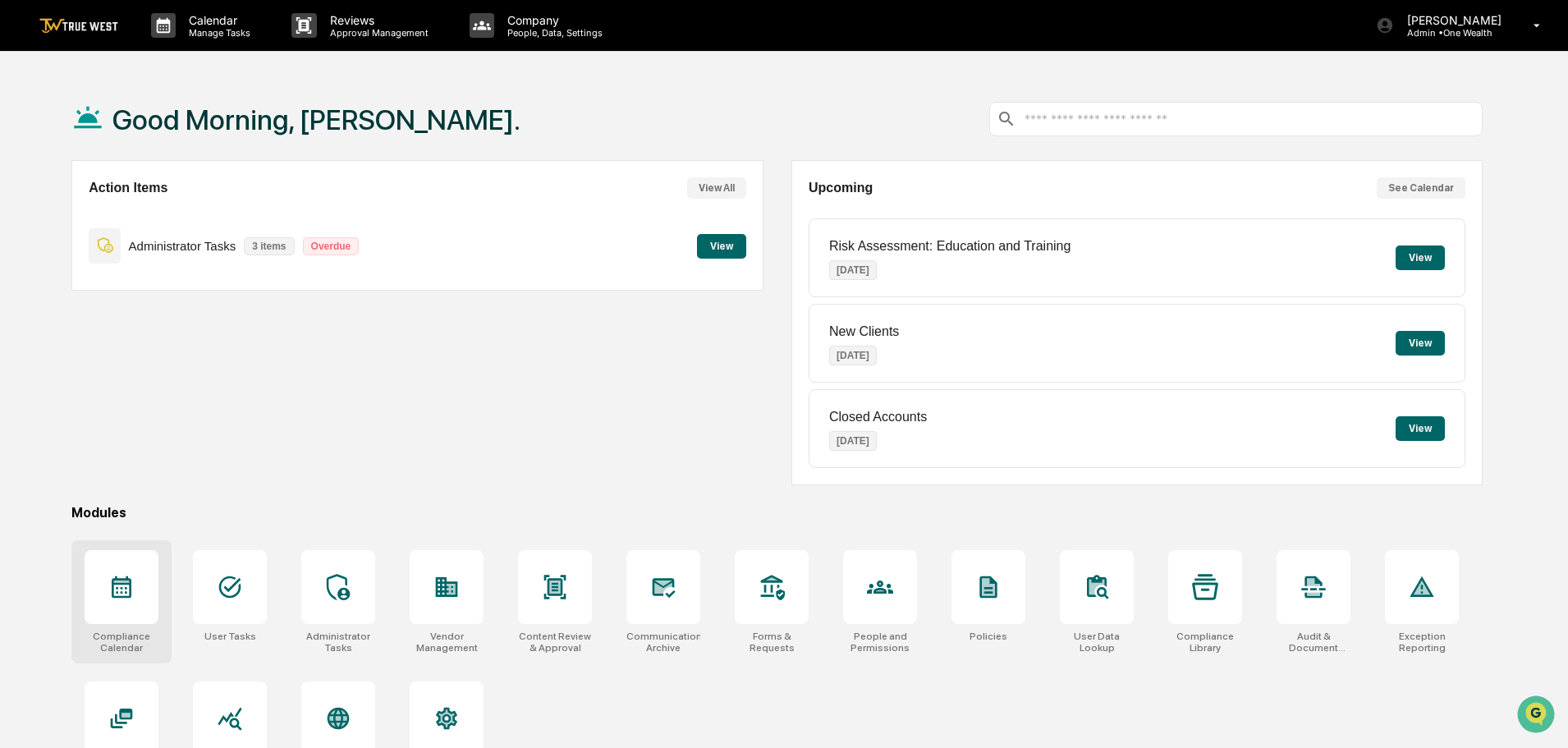
click at [117, 596] on icon at bounding box center [121, 587] width 19 height 22
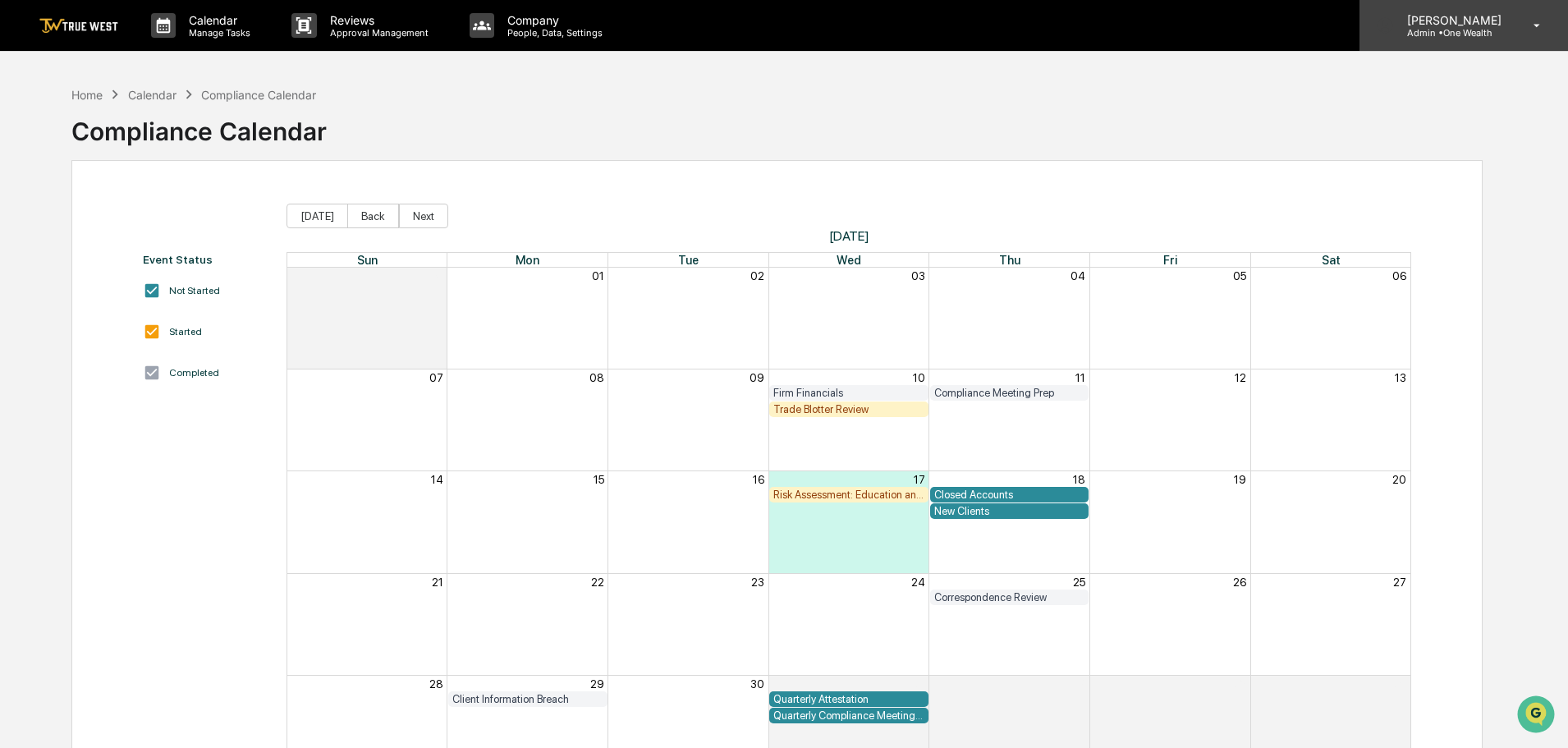
click at [1447, 30] on p "Admin • One Wealth" at bounding box center [1451, 33] width 116 height 12
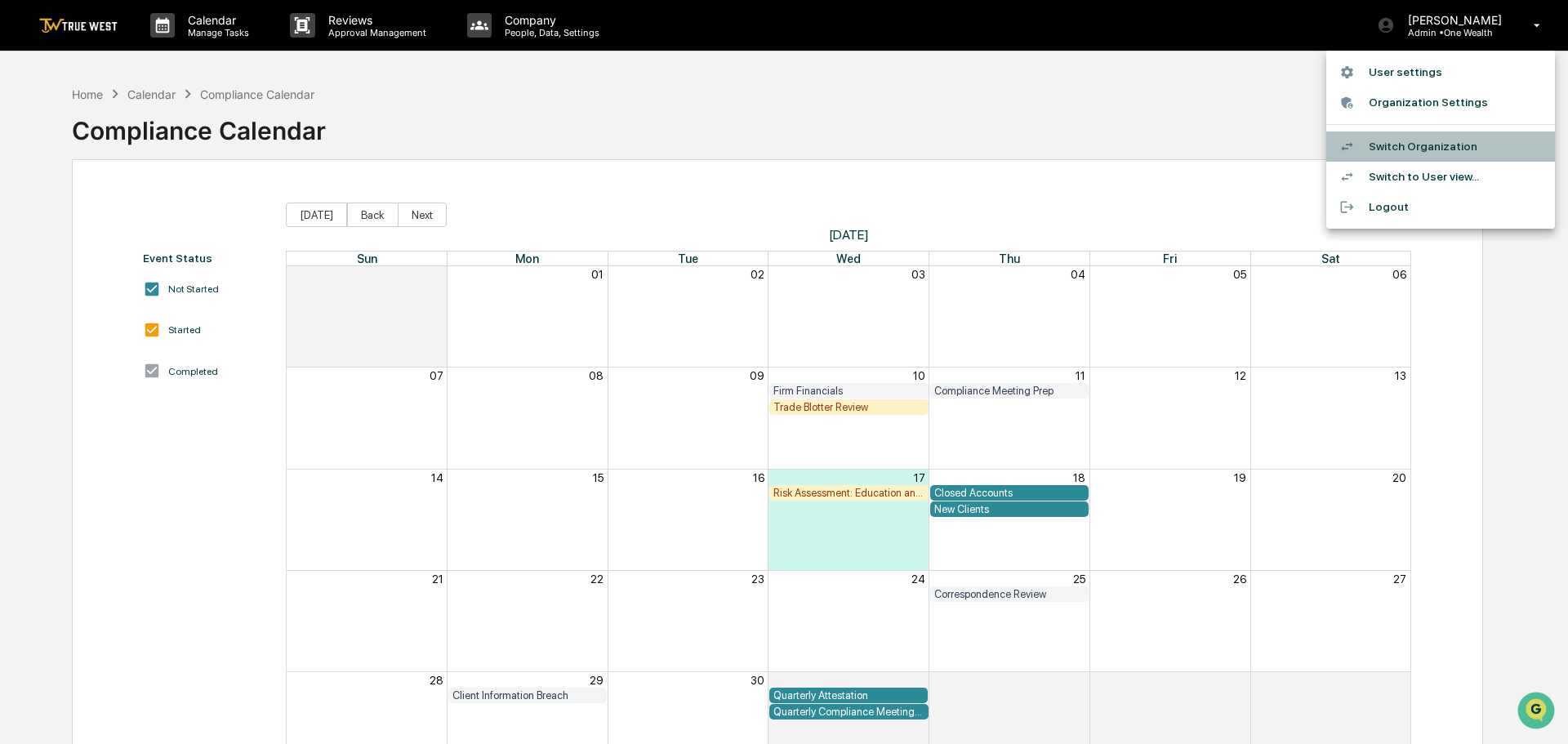
click at [1410, 149] on li "Switch Organization" at bounding box center [1441, 146] width 229 height 30
